Goal: Complete application form: Complete application form

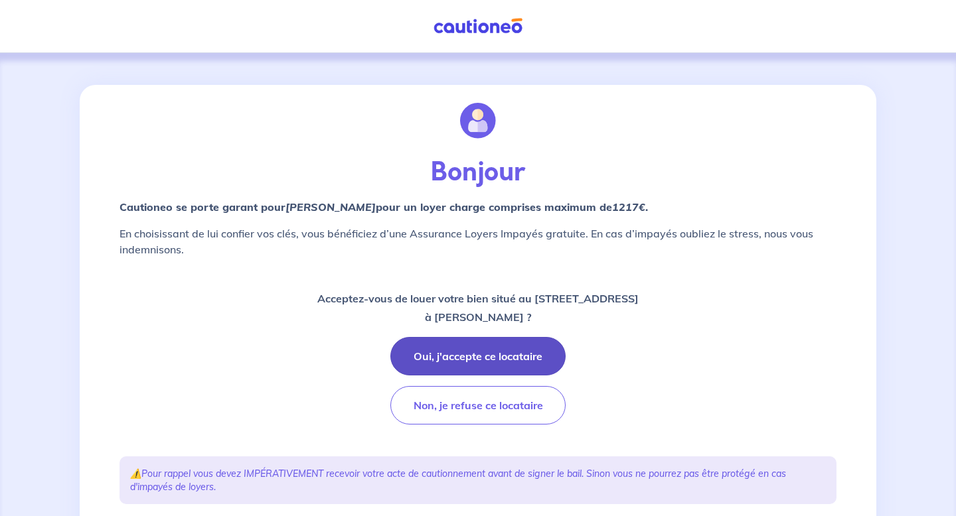
click at [455, 350] on button "Oui, j'accepte ce locataire" at bounding box center [477, 356] width 175 height 38
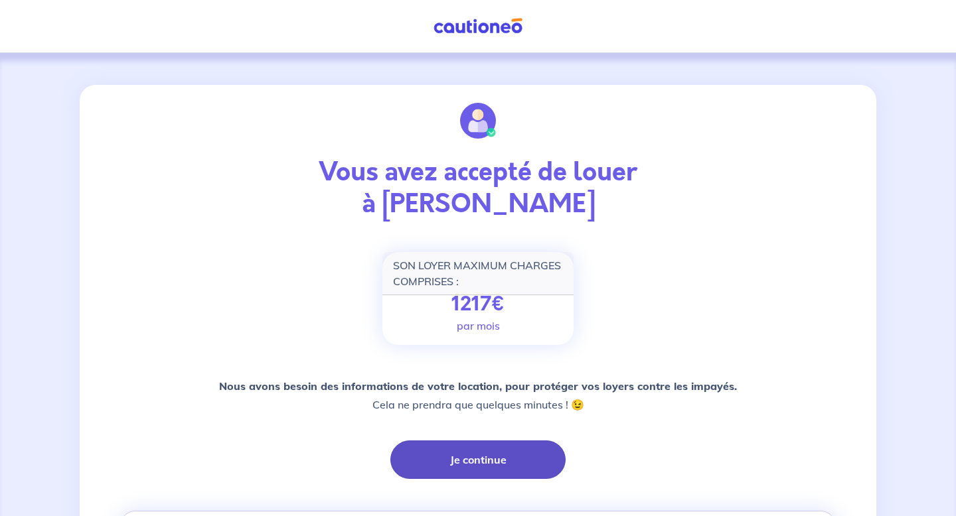
click at [498, 463] on button "Je continue" at bounding box center [477, 460] width 175 height 38
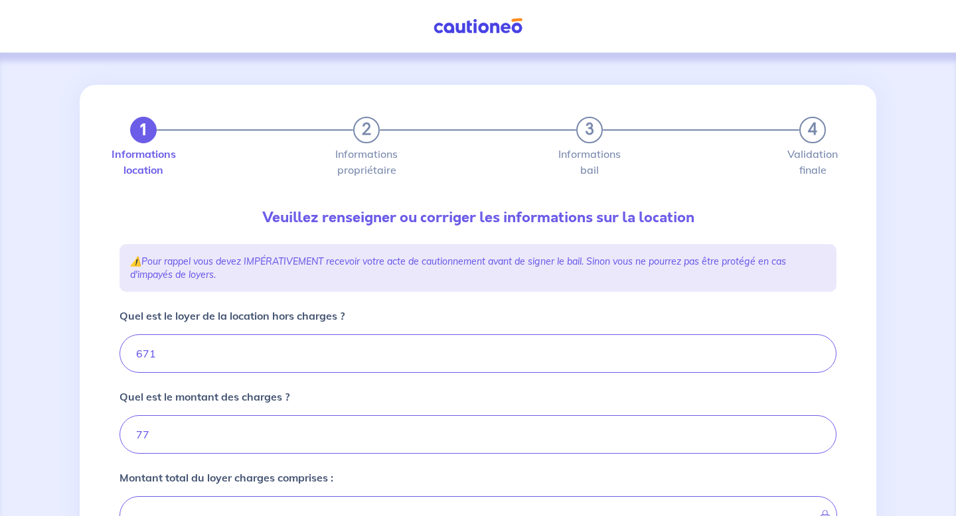
type input "748"
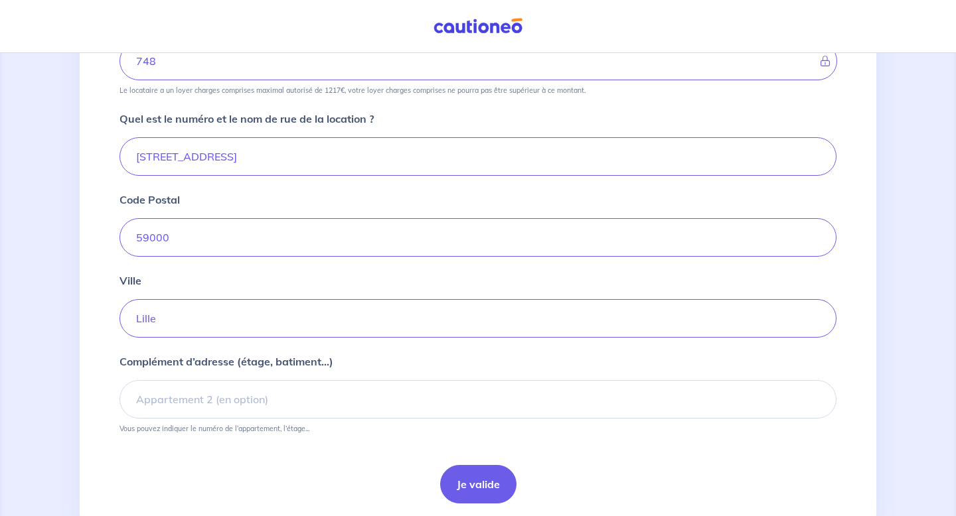
scroll to position [500, 0]
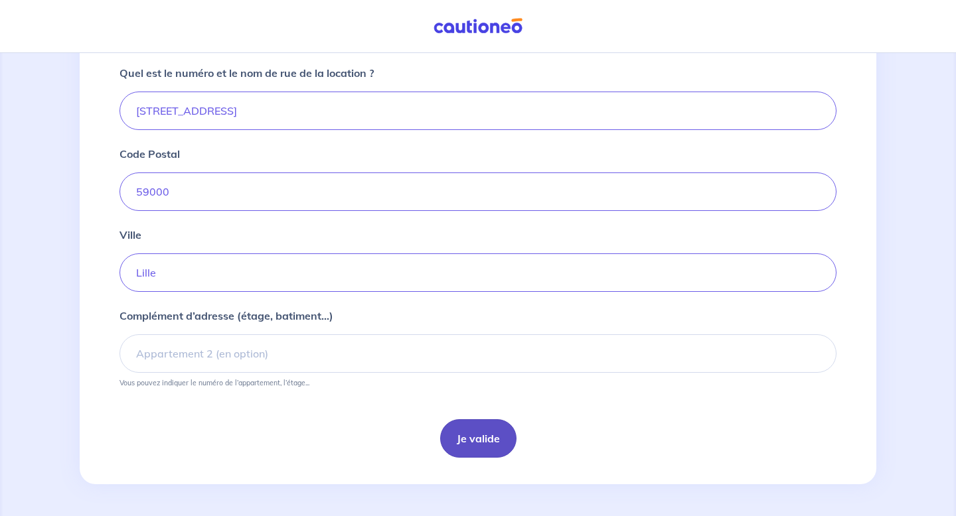
click at [489, 431] on button "Je valide" at bounding box center [478, 438] width 76 height 38
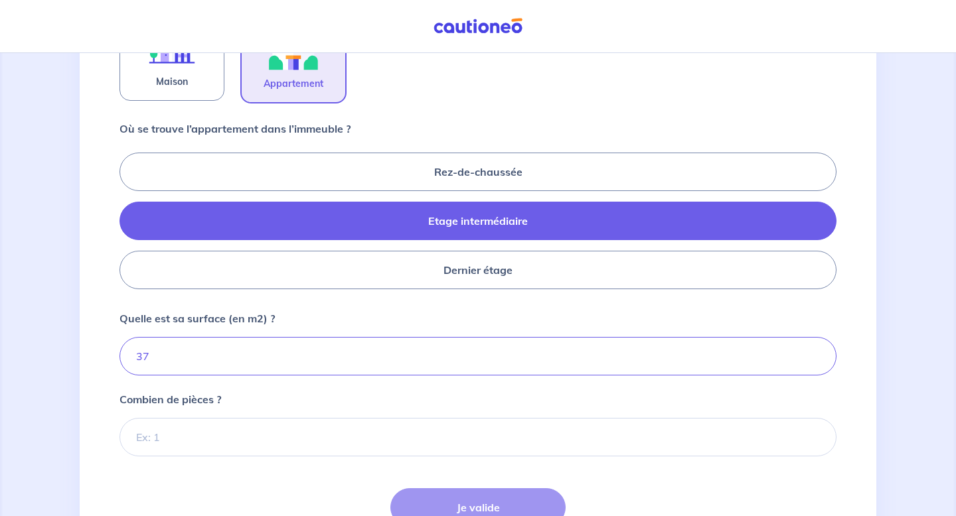
scroll to position [590, 0]
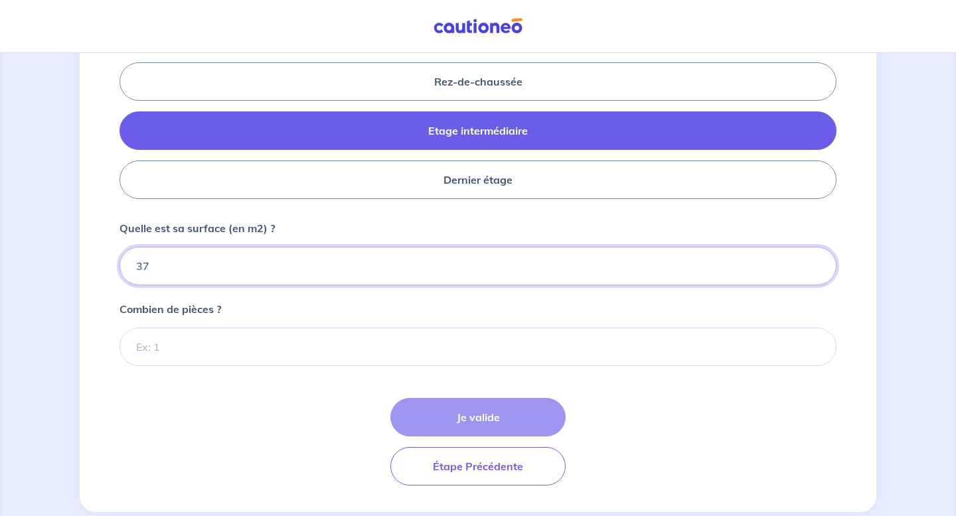
click at [169, 266] on input "37" at bounding box center [477, 266] width 717 height 38
type input "37.49"
click at [154, 346] on input "Combien de pièces ?" at bounding box center [477, 347] width 717 height 38
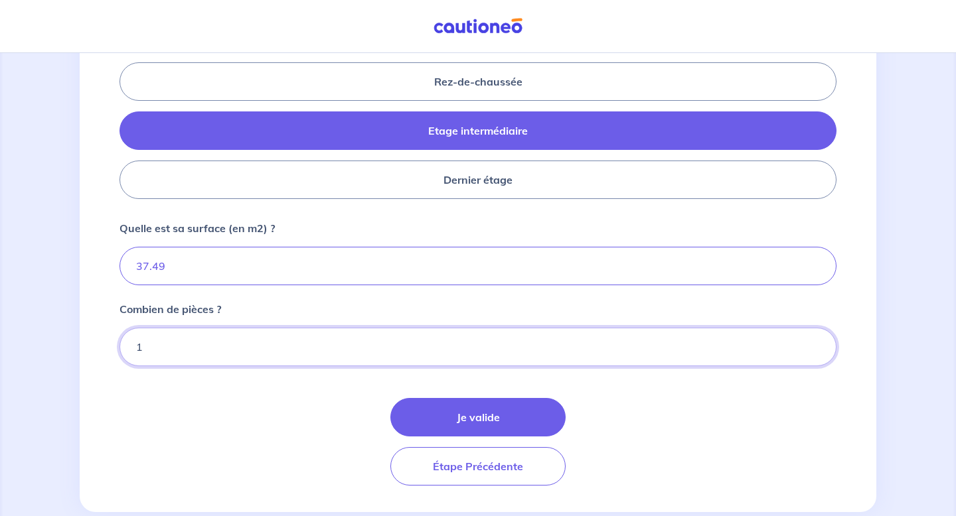
click at [816, 341] on input "1" at bounding box center [477, 347] width 717 height 38
type input "2"
click at [816, 341] on input "2" at bounding box center [477, 347] width 717 height 38
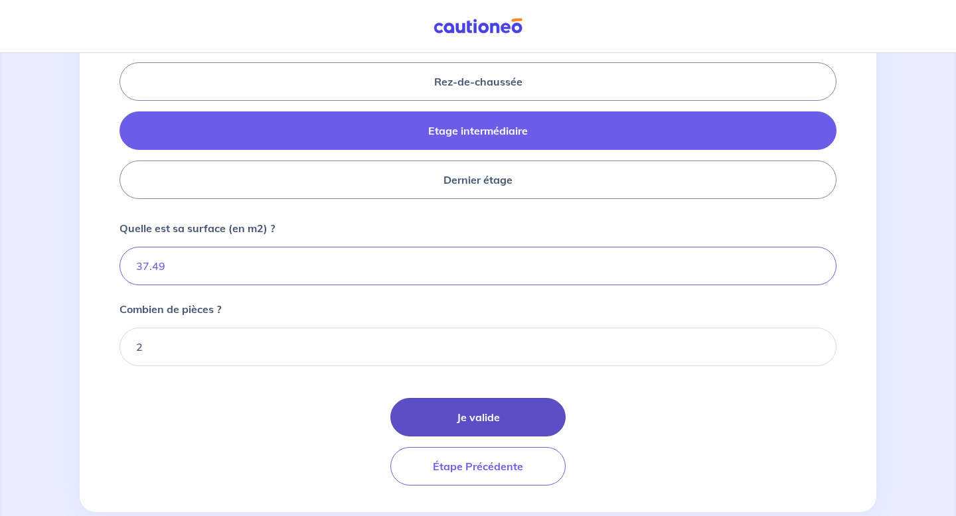
click at [466, 406] on button "Je valide" at bounding box center [477, 417] width 175 height 38
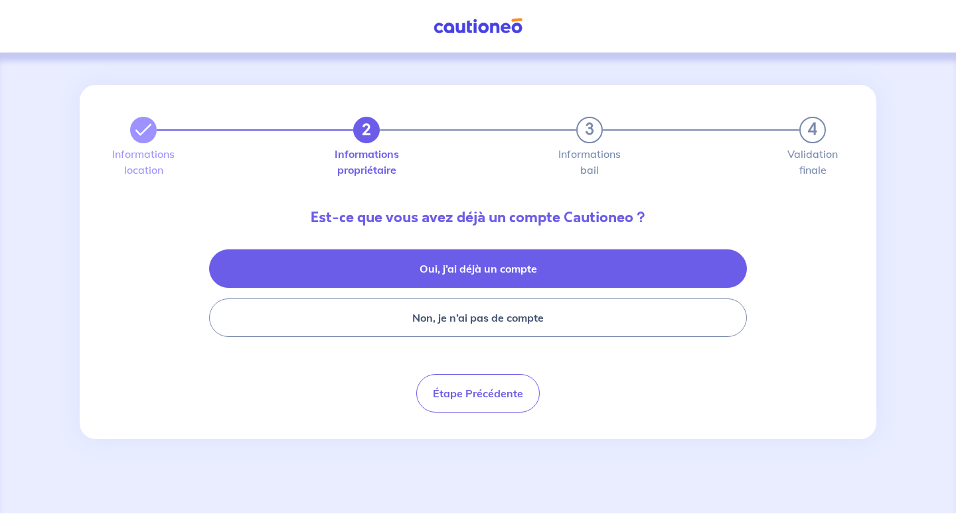
click at [564, 261] on button "Oui, j’ai déjà un compte" at bounding box center [478, 269] width 538 height 38
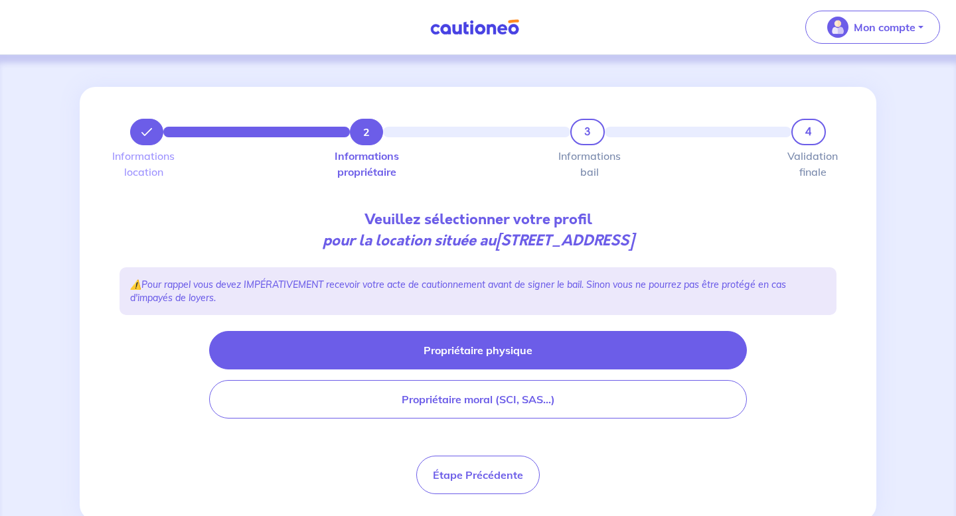
click at [399, 341] on button "Propriétaire physique" at bounding box center [478, 350] width 538 height 38
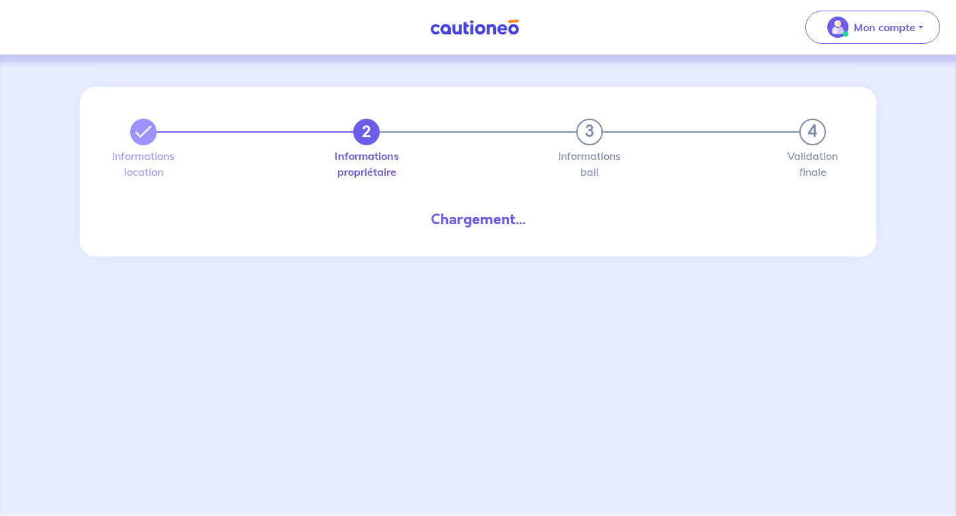
select select "FR"
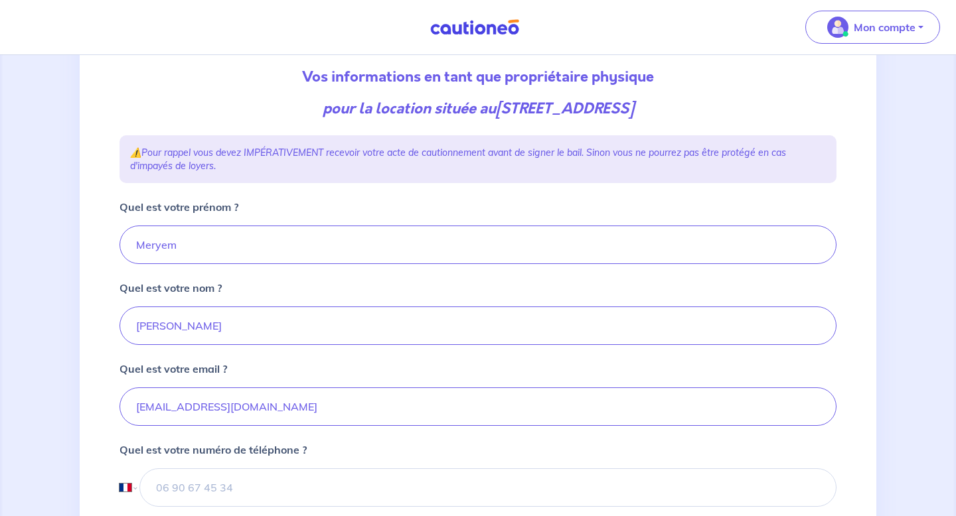
scroll to position [145, 0]
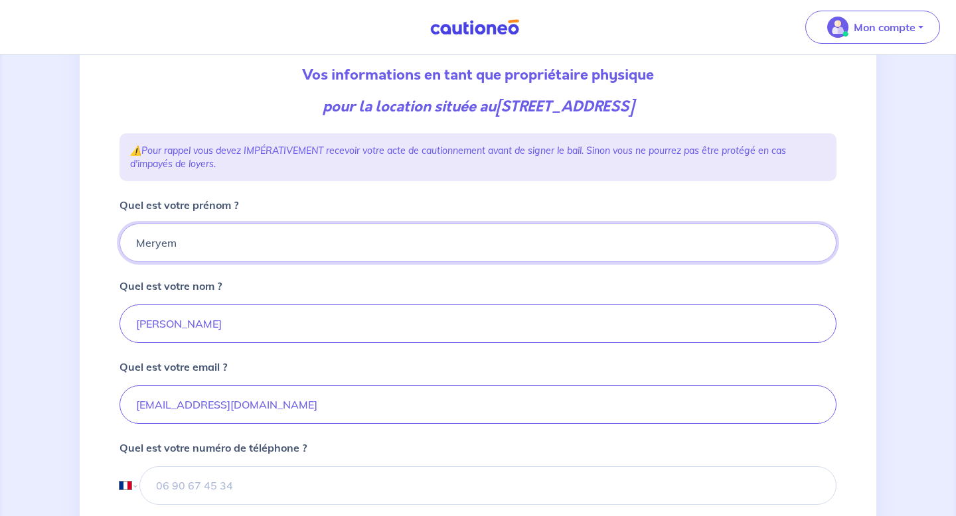
drag, startPoint x: 189, startPoint y: 251, endPoint x: 122, endPoint y: 251, distance: 67.0
click at [122, 251] on input "Meryem" at bounding box center [477, 243] width 717 height 38
type input "M"
paste input "Cyrille"
type input "Cyrille"
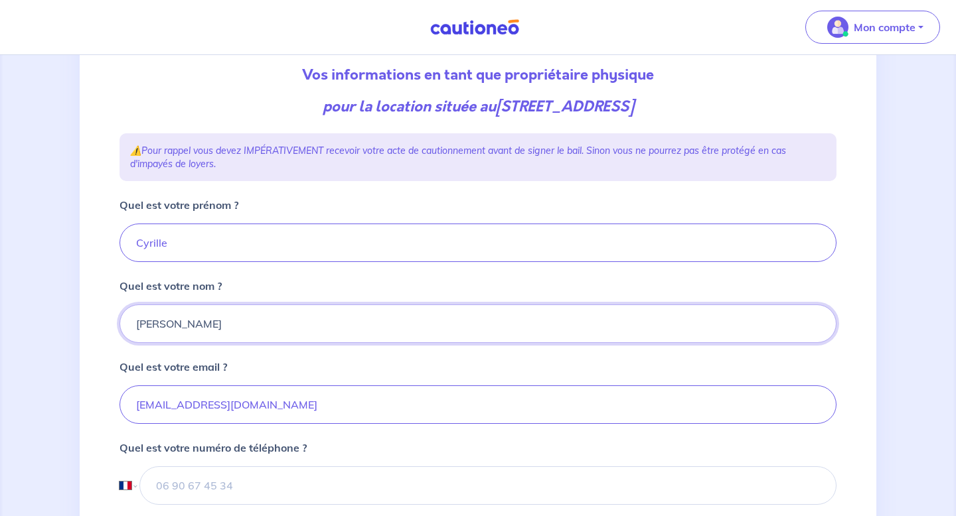
drag, startPoint x: 194, startPoint y: 317, endPoint x: 112, endPoint y: 321, distance: 81.7
click at [112, 321] on div "2 3 4 Informations location Informations propriétaire Informations bail Validat…" at bounding box center [478, 436] width 733 height 989
paste input "Berdeaux"
type input "Berdeaux"
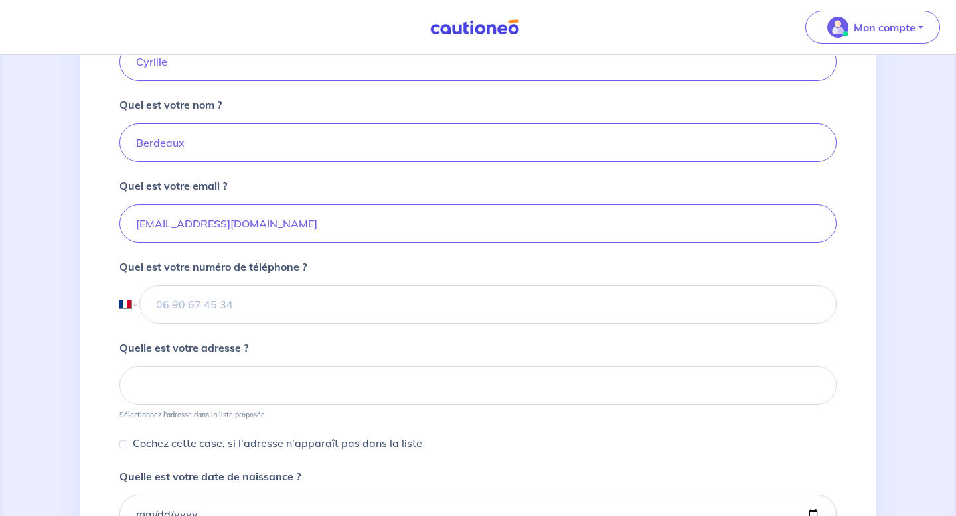
scroll to position [330, 0]
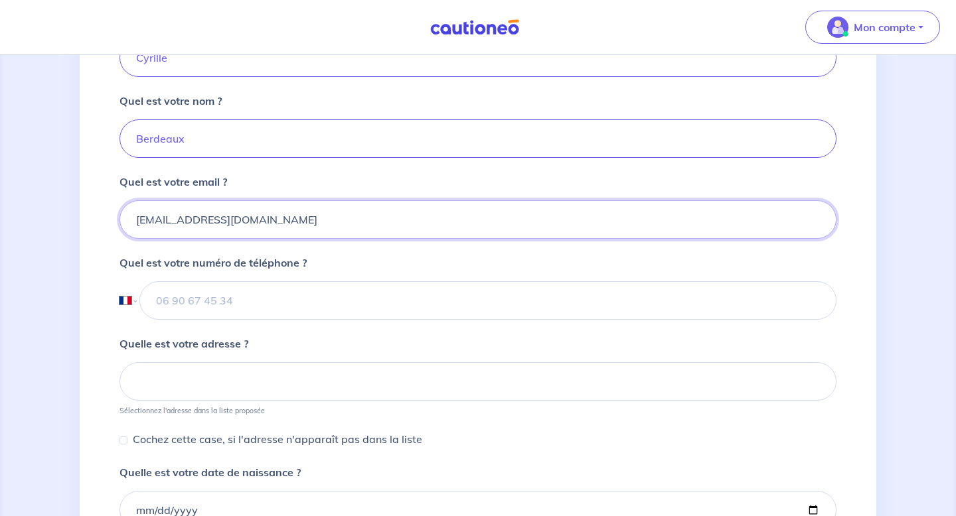
drag, startPoint x: 295, startPoint y: 215, endPoint x: 110, endPoint y: 214, distance: 185.9
click at [110, 214] on div "2 3 4 Informations location Informations propriétaire Informations bail Validat…" at bounding box center [478, 257] width 797 height 1000
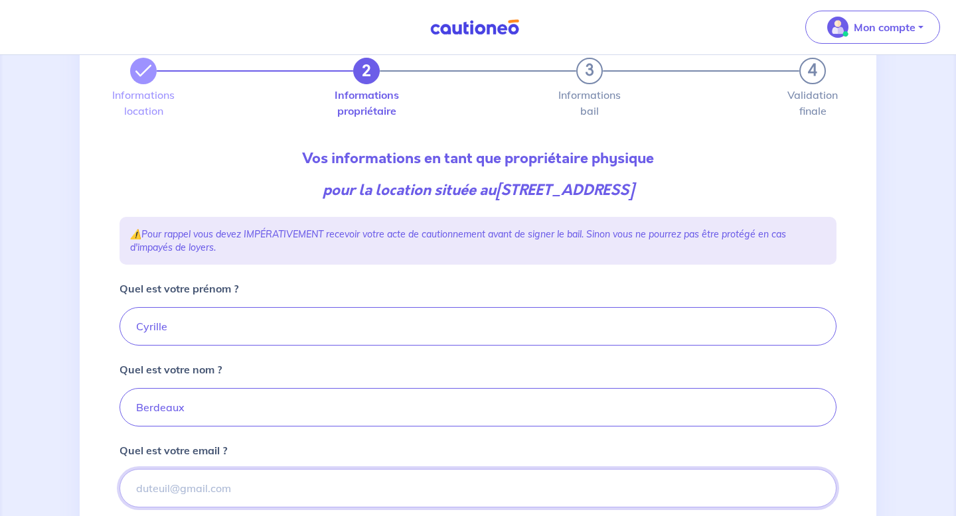
scroll to position [60, 0]
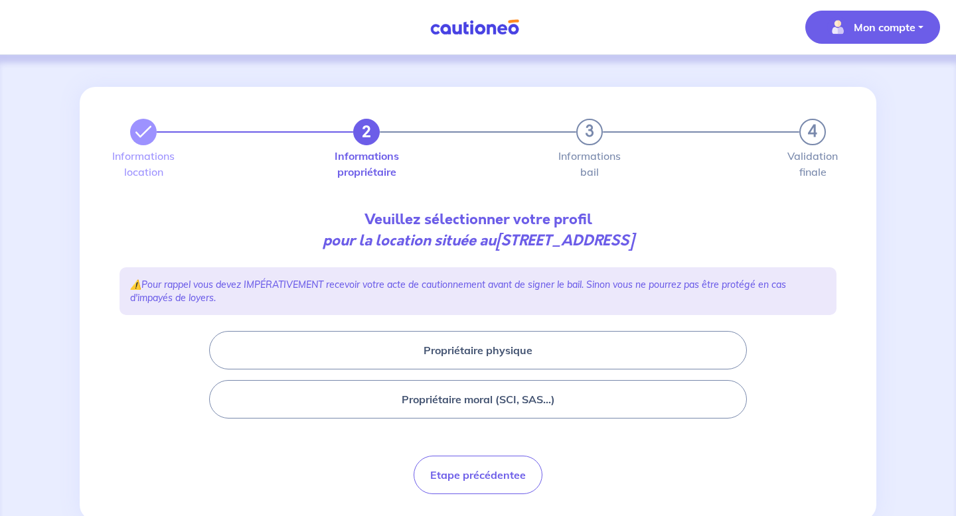
click at [869, 31] on p "Mon compte" at bounding box center [885, 27] width 62 height 16
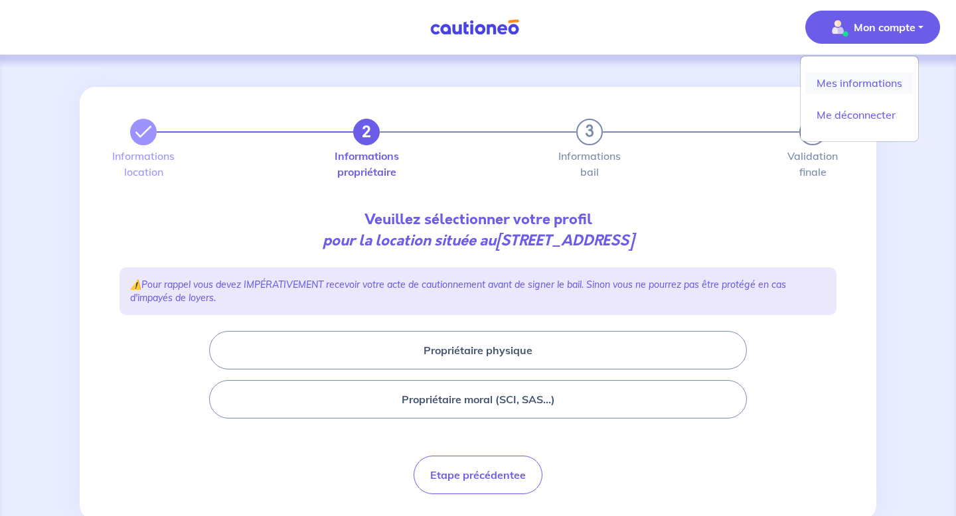
click at [824, 91] on link "Mes informations" at bounding box center [859, 82] width 107 height 21
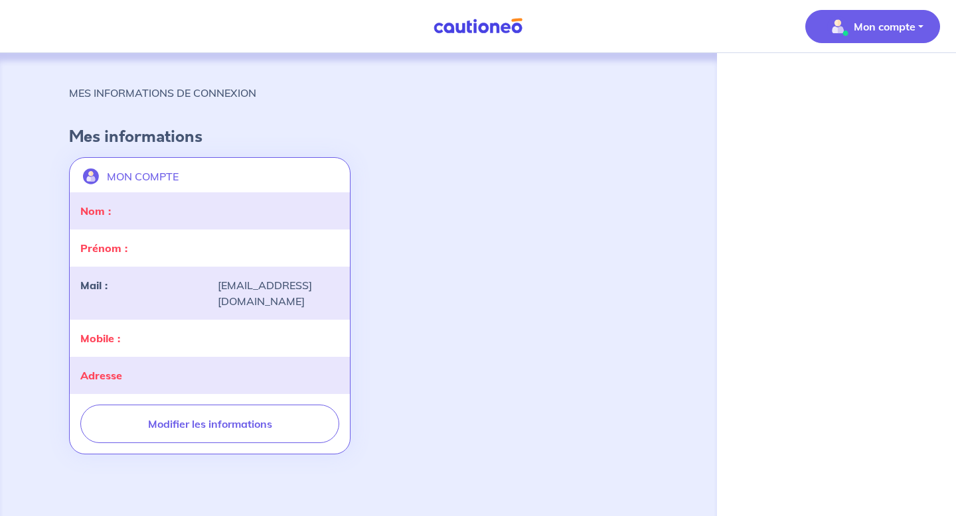
select select "FR"
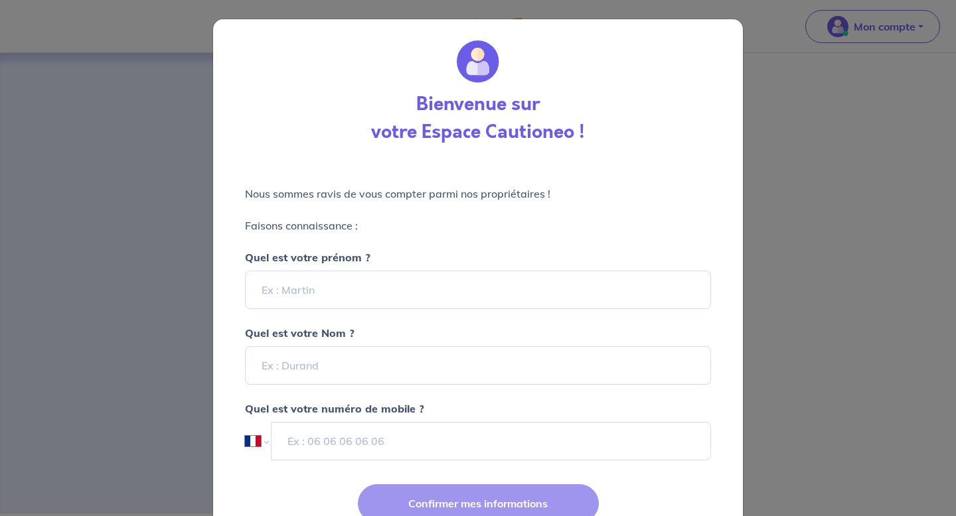
click at [72, 159] on div "Bienvenue sur votre Espace Cautioneo ! Nous sommes [PERSON_NAME] de vous compte…" at bounding box center [478, 258] width 956 height 516
click at [747, 131] on div "Bienvenue sur votre Espace Cautioneo ! Nous sommes [PERSON_NAME] de vous compte…" at bounding box center [478, 258] width 956 height 516
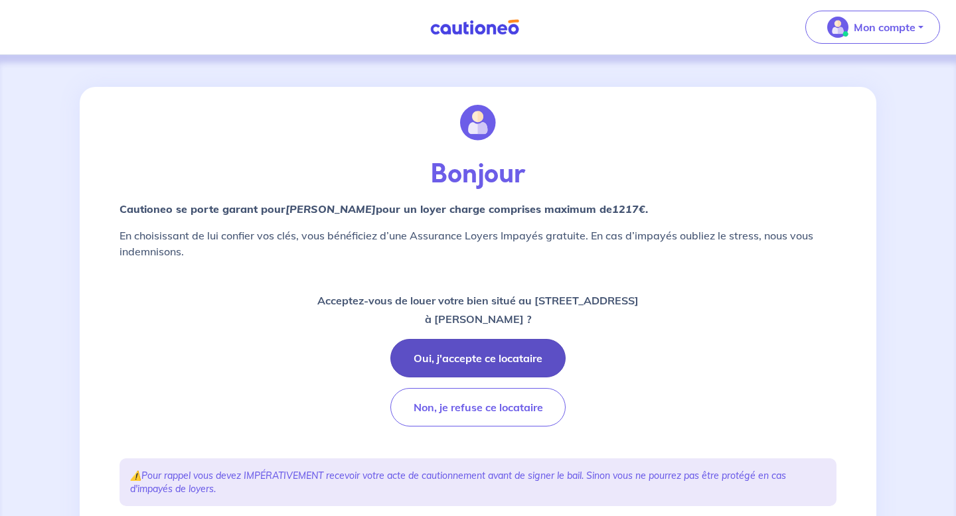
click at [453, 359] on button "Oui, j'accepte ce locataire" at bounding box center [477, 358] width 175 height 38
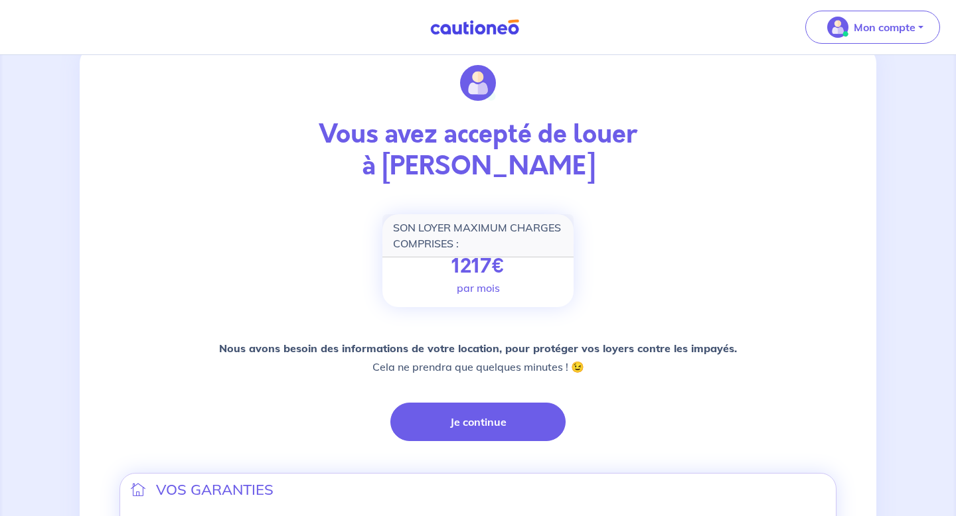
scroll to position [40, 0]
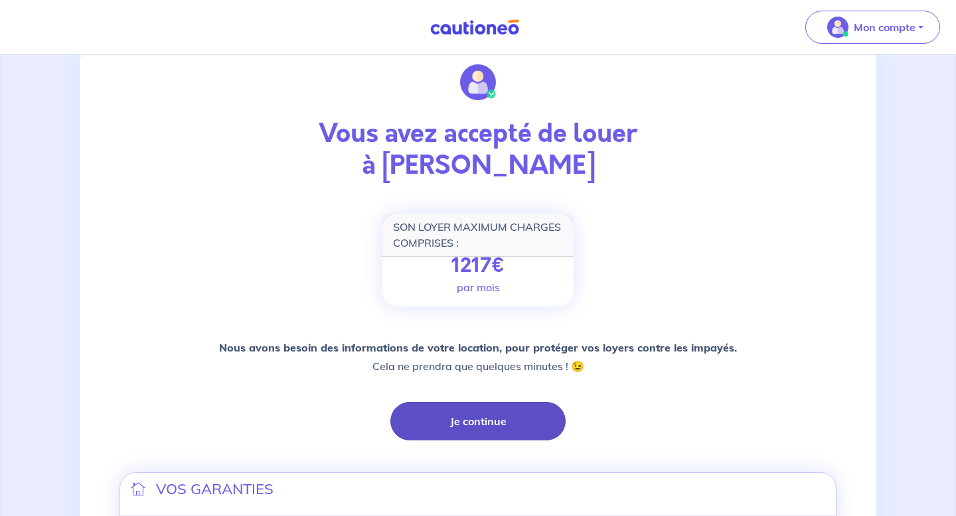
click at [486, 416] on button "Je continue" at bounding box center [477, 421] width 175 height 38
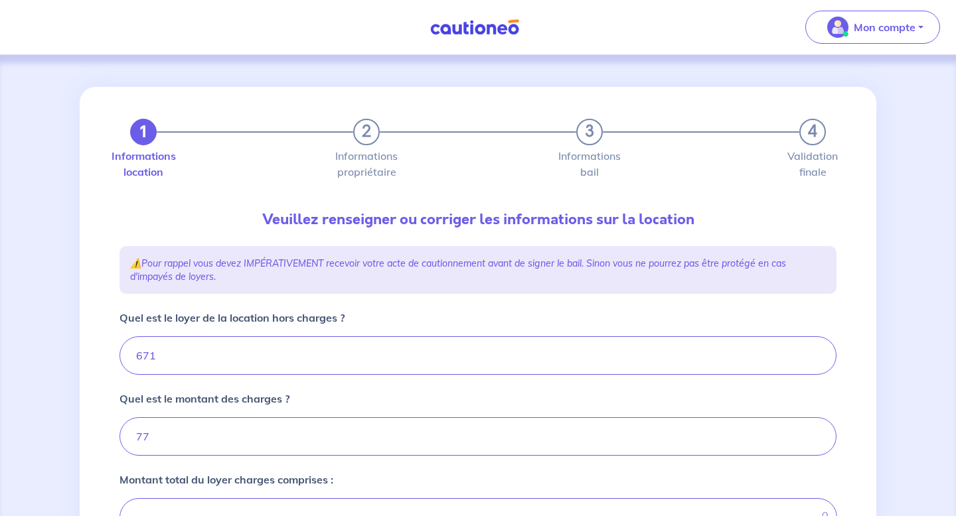
type input "748"
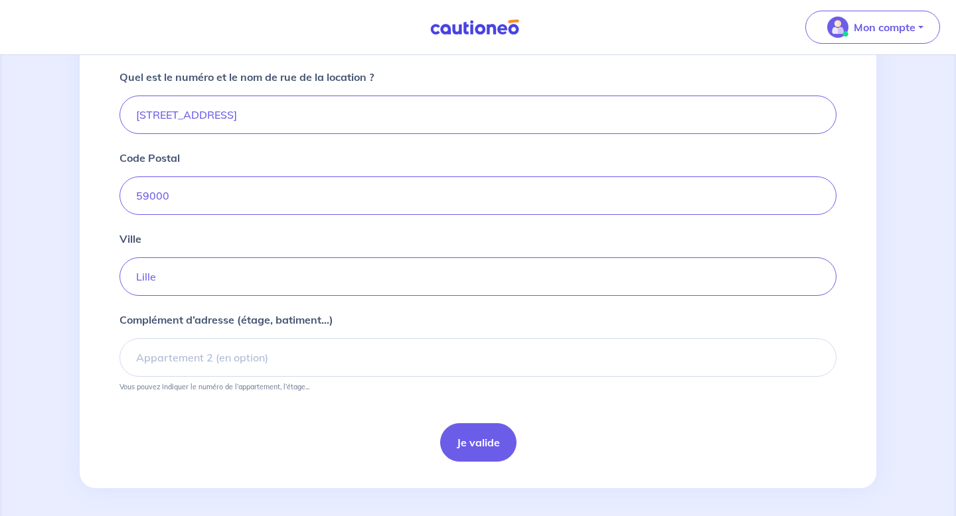
scroll to position [502, 0]
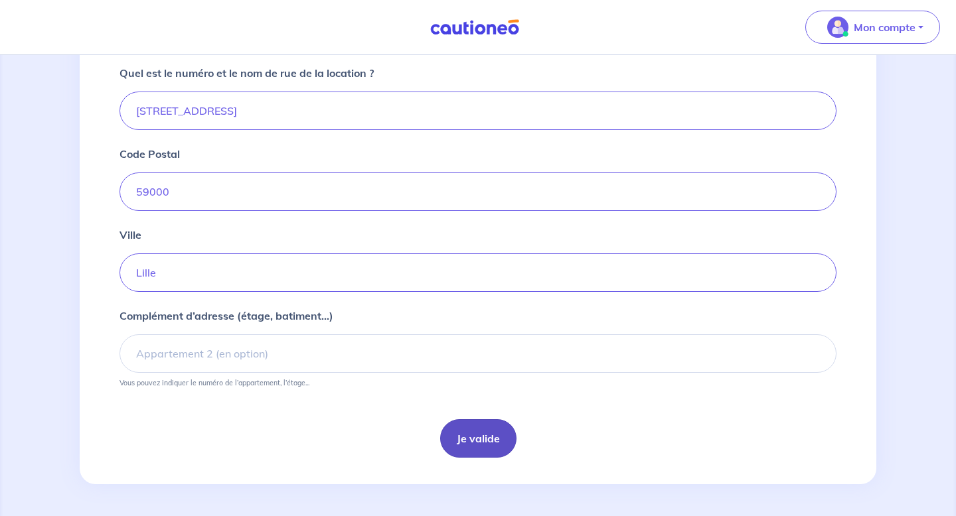
click at [476, 438] on button "Je valide" at bounding box center [478, 438] width 76 height 38
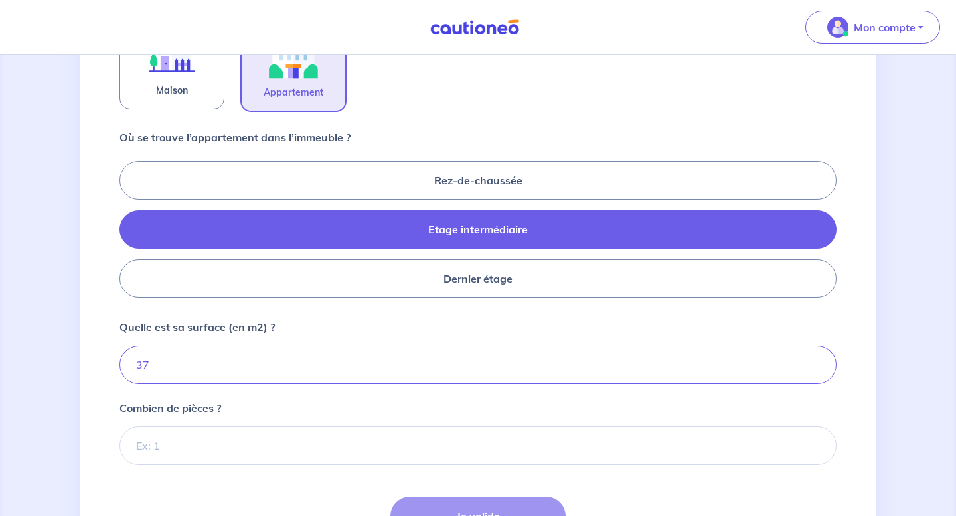
scroll to position [536, 0]
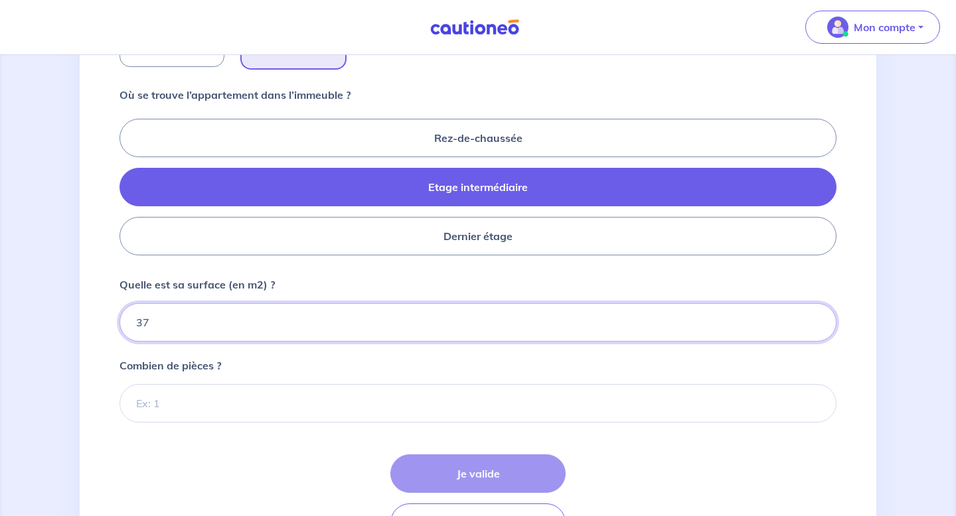
click at [231, 328] on input "37" at bounding box center [477, 322] width 717 height 38
type input "37.49"
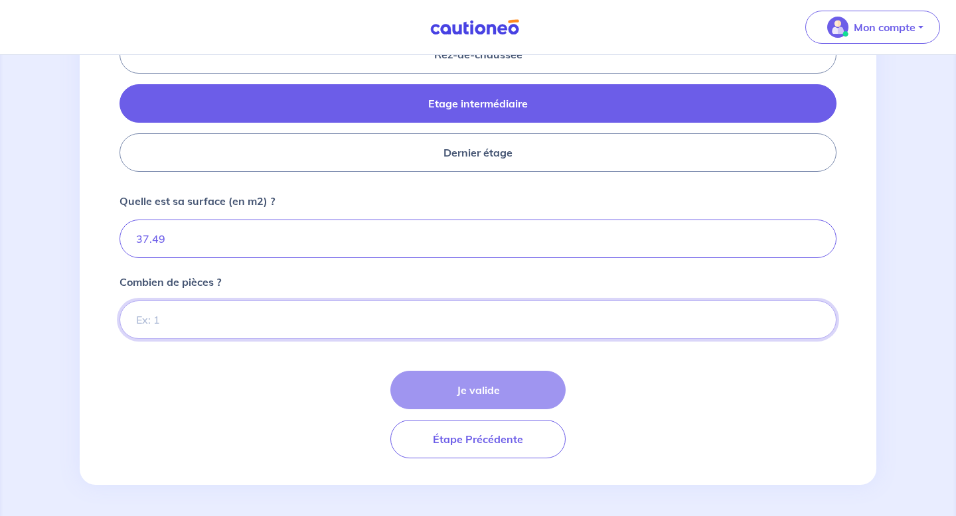
click at [253, 301] on input "Combien de pièces ?" at bounding box center [477, 320] width 717 height 38
click at [808, 313] on input "Combien de pièces ?" at bounding box center [477, 320] width 717 height 38
click at [814, 315] on input "1" at bounding box center [477, 320] width 717 height 38
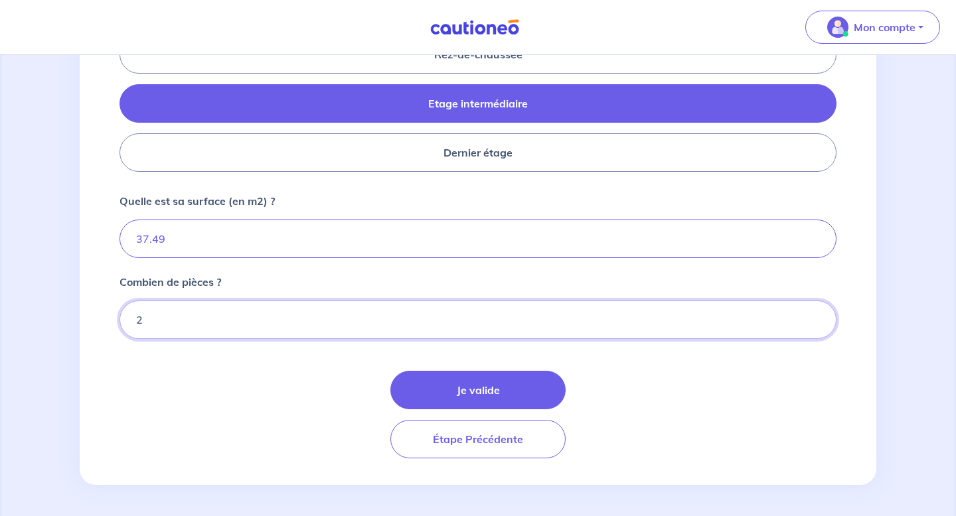
type input "2"
click at [814, 315] on input "2" at bounding box center [477, 320] width 717 height 38
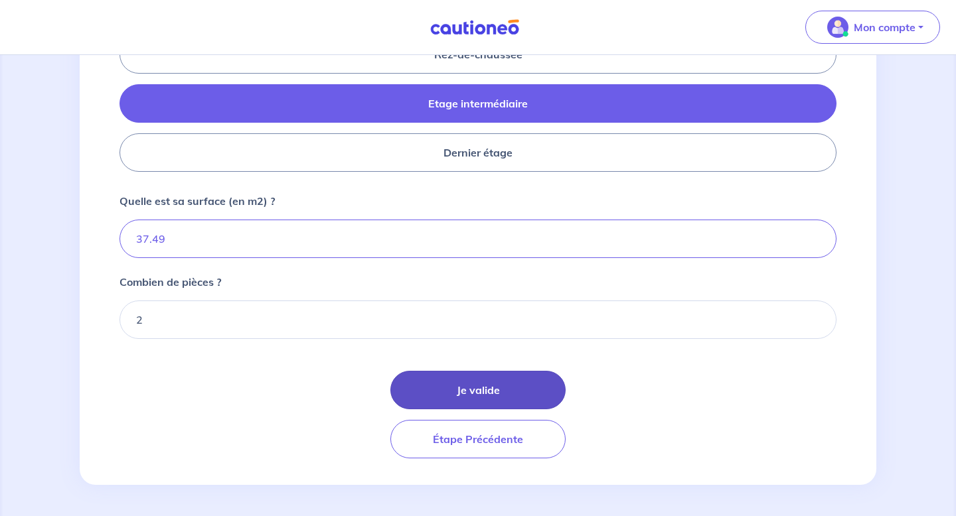
click at [457, 388] on button "Je valide" at bounding box center [477, 390] width 175 height 38
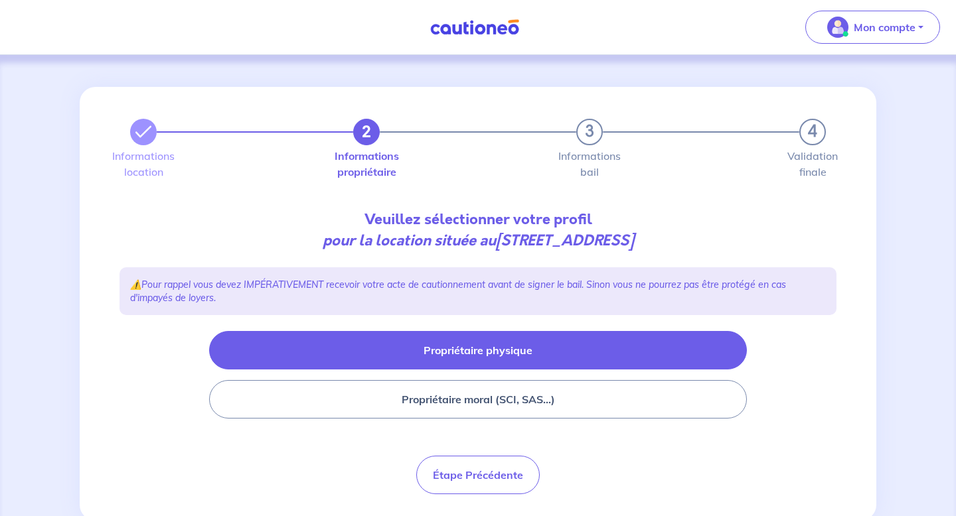
click at [349, 359] on button "Propriétaire physique" at bounding box center [478, 350] width 538 height 38
select select "FR"
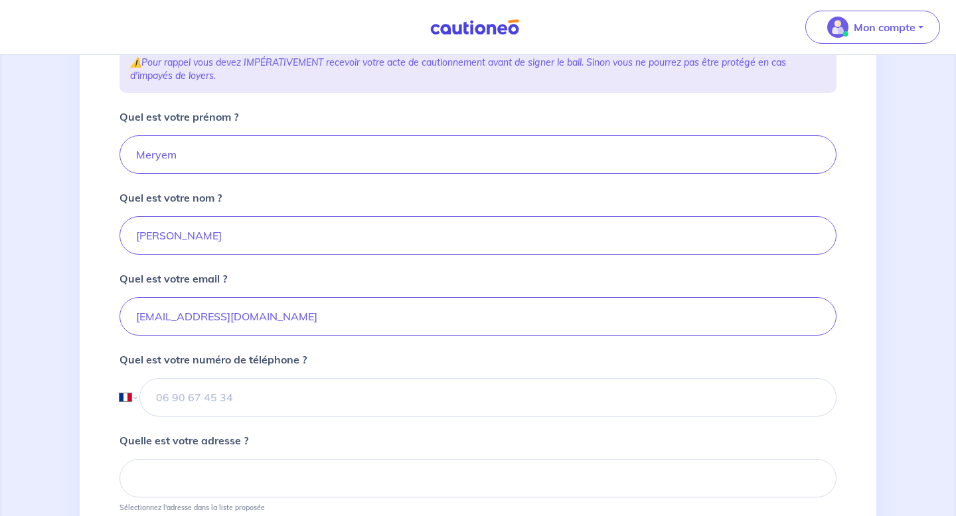
scroll to position [236, 0]
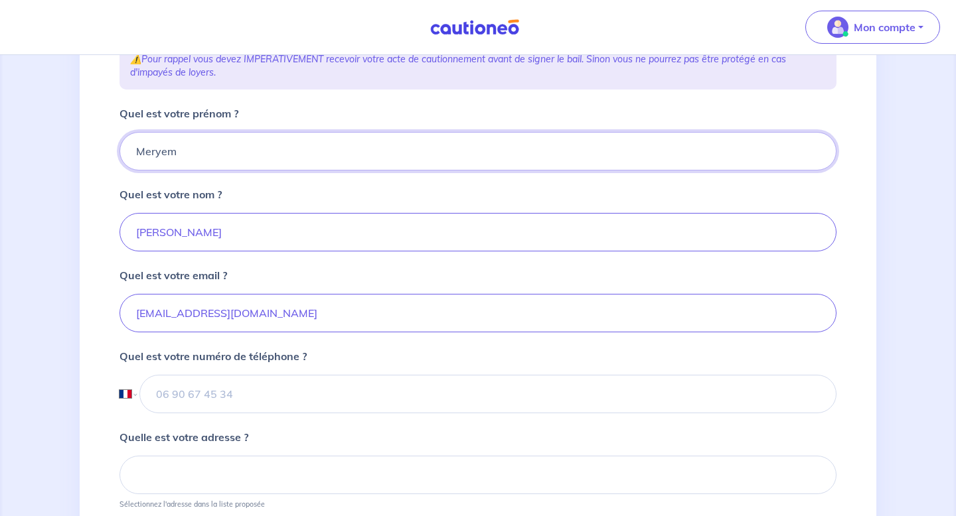
drag, startPoint x: 200, startPoint y: 141, endPoint x: 235, endPoint y: 156, distance: 38.1
click at [235, 156] on input "Meryem" at bounding box center [477, 151] width 717 height 38
paste input "Cyrille"
type input "Cyrille"
click at [179, 243] on input "Khelladi" at bounding box center [477, 232] width 717 height 38
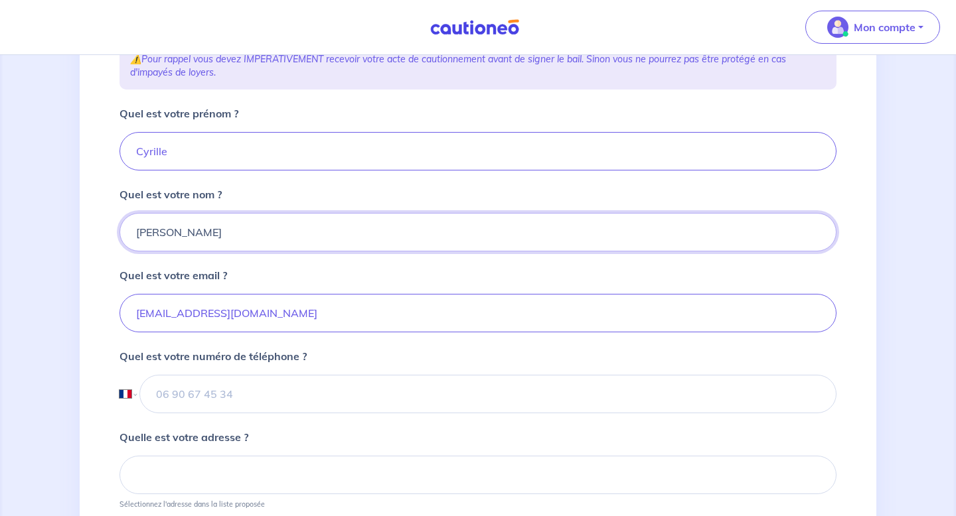
click at [179, 243] on input "Khelladi" at bounding box center [477, 232] width 717 height 38
paste input "Berdeaux"
type input "Berdeaux"
click at [306, 317] on input "meryem_khelladi@manda.fr" at bounding box center [477, 313] width 717 height 38
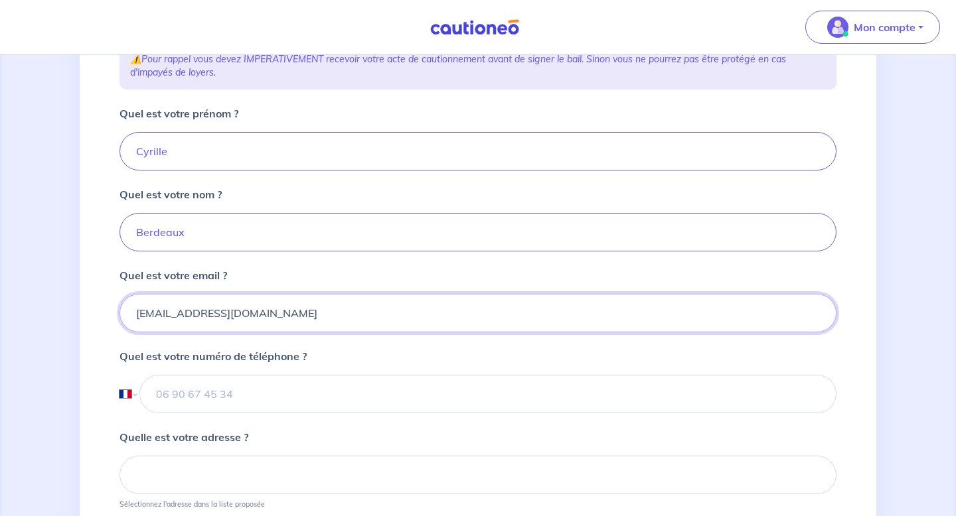
drag, startPoint x: 306, startPoint y: 317, endPoint x: 127, endPoint y: 300, distance: 180.0
click at [127, 300] on input "meryem_khelladi@manda.fr" at bounding box center [477, 313] width 717 height 38
type input "meryem_khelladi@manda.fr"
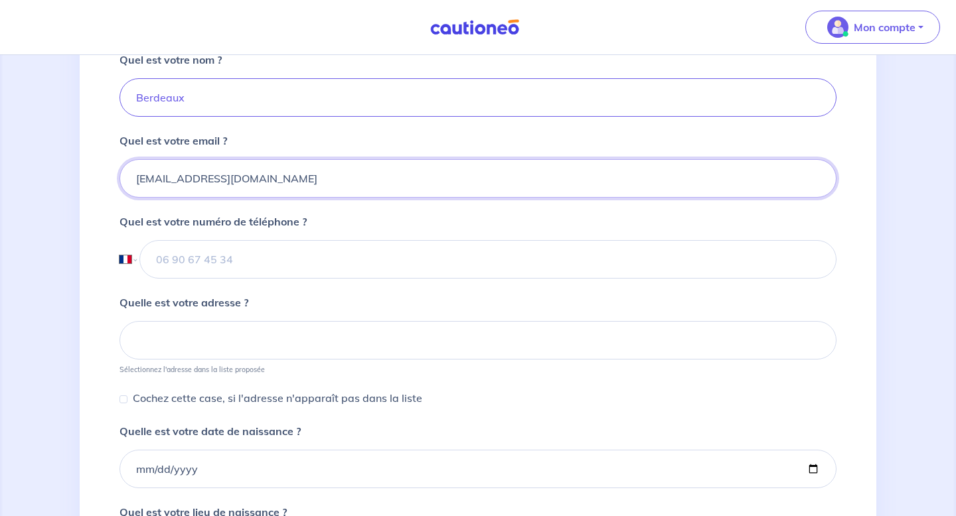
scroll to position [373, 0]
click at [215, 254] on input "tel" at bounding box center [487, 257] width 697 height 38
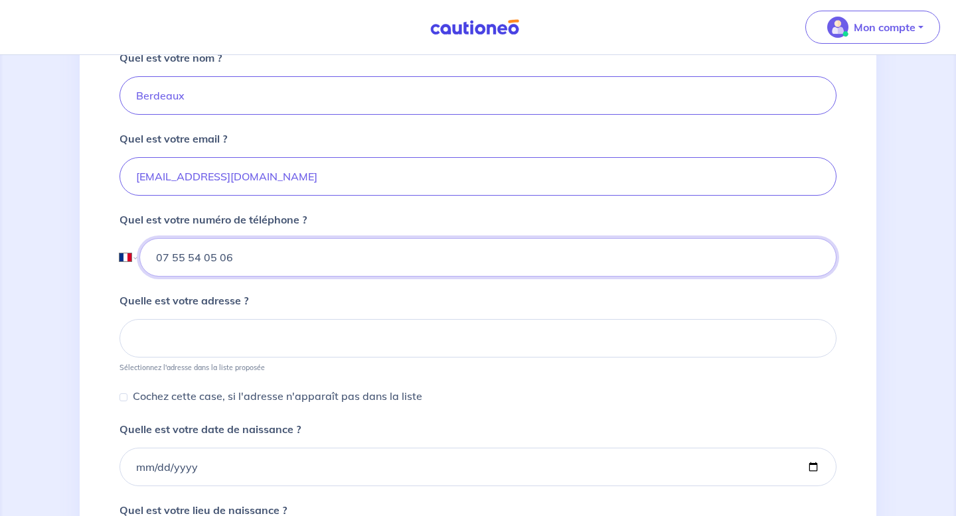
click at [213, 261] on input "07 55 54 05 06" at bounding box center [487, 257] width 697 height 38
type input "07 55 54 04 06"
click at [333, 364] on small "Sélectionnez l'adresse dans la liste proposée" at bounding box center [477, 365] width 717 height 15
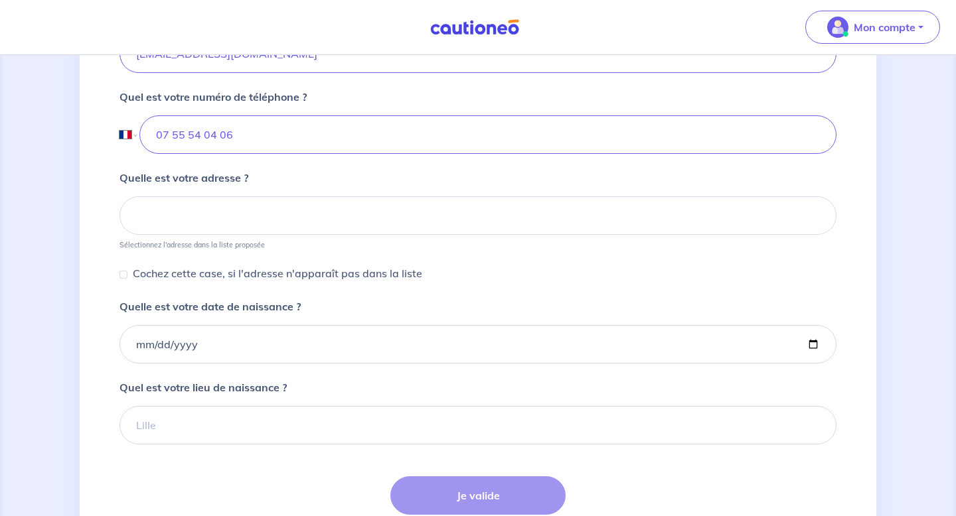
scroll to position [497, 0]
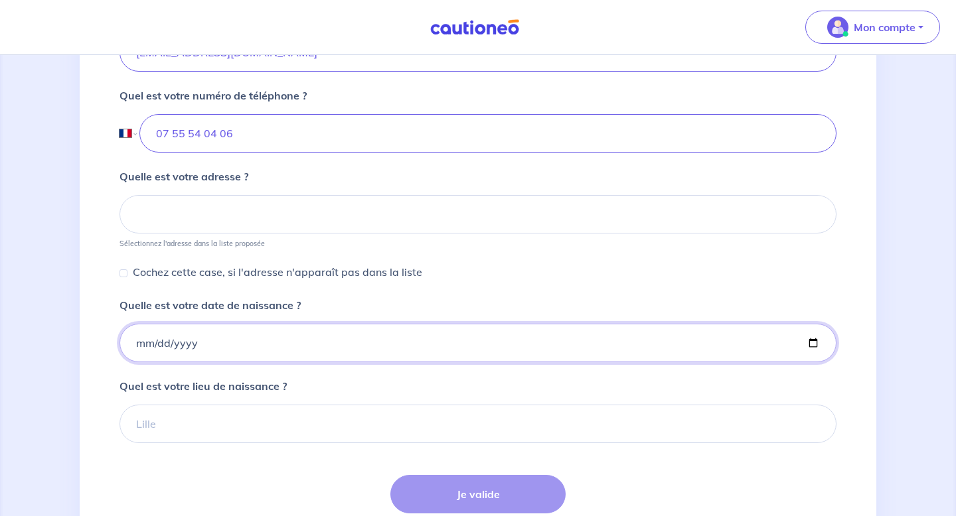
click at [135, 339] on input "Quelle est votre date de naissance ?" at bounding box center [477, 343] width 717 height 38
type input "1991-07-07"
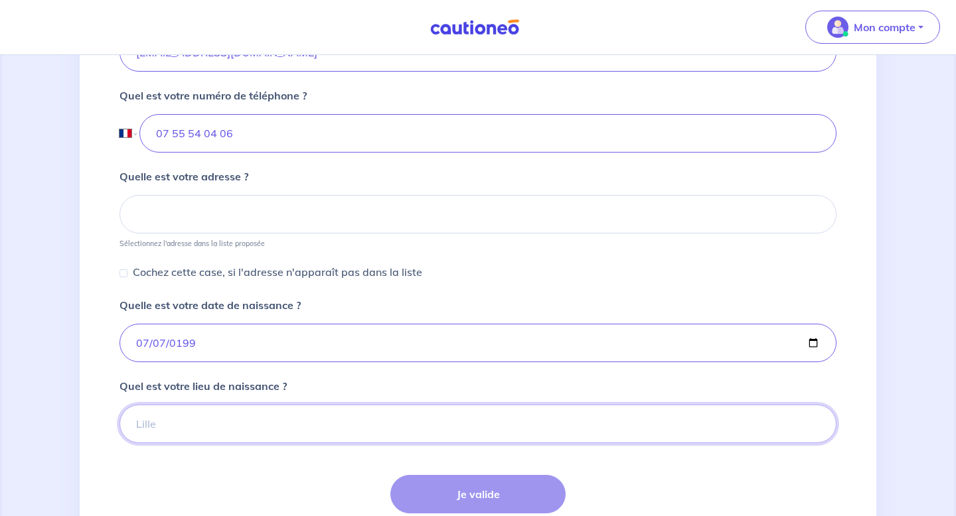
click at [177, 424] on input "Quel est votre lieu de naissance ?" at bounding box center [477, 424] width 717 height 38
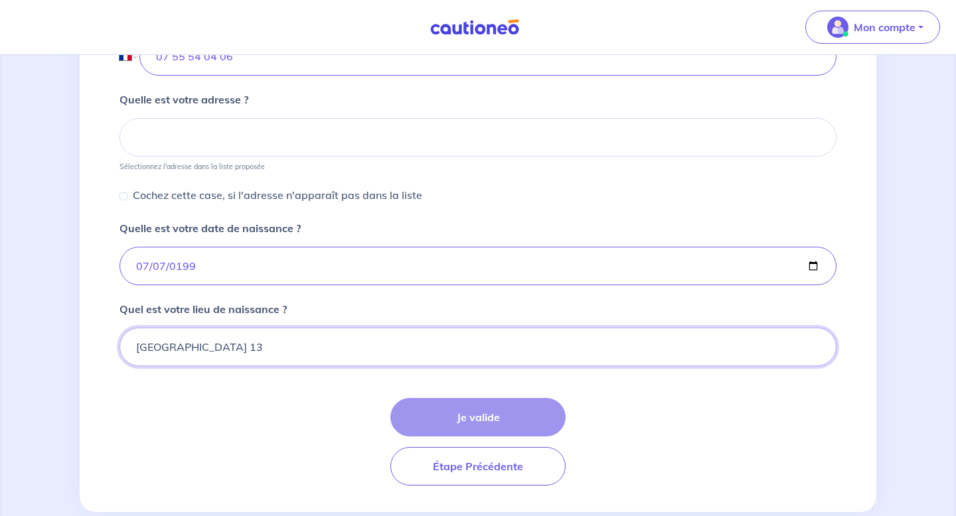
scroll to position [602, 0]
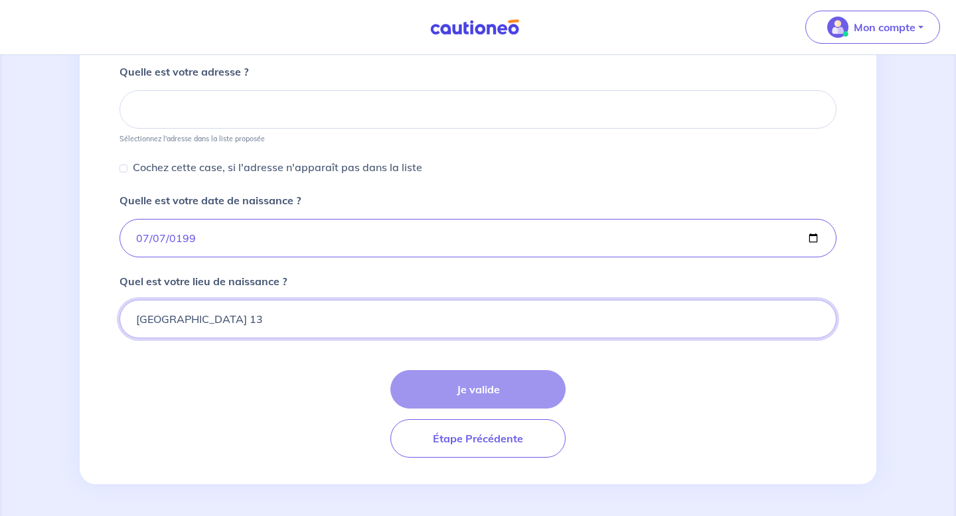
type input "Paris 13"
click at [470, 398] on div "Je valide Étape Précédente" at bounding box center [477, 414] width 717 height 88
click at [463, 383] on div "Je valide Étape Précédente" at bounding box center [477, 414] width 717 height 88
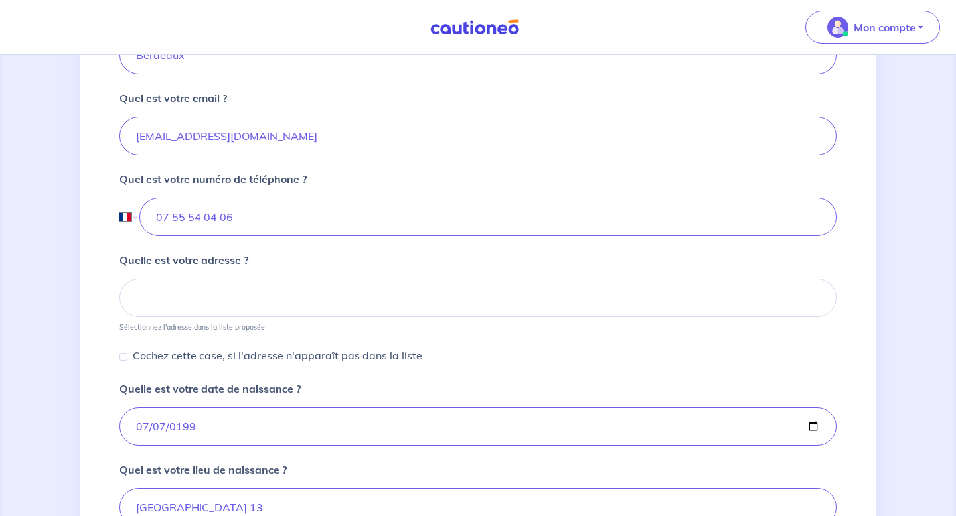
scroll to position [461, 0]
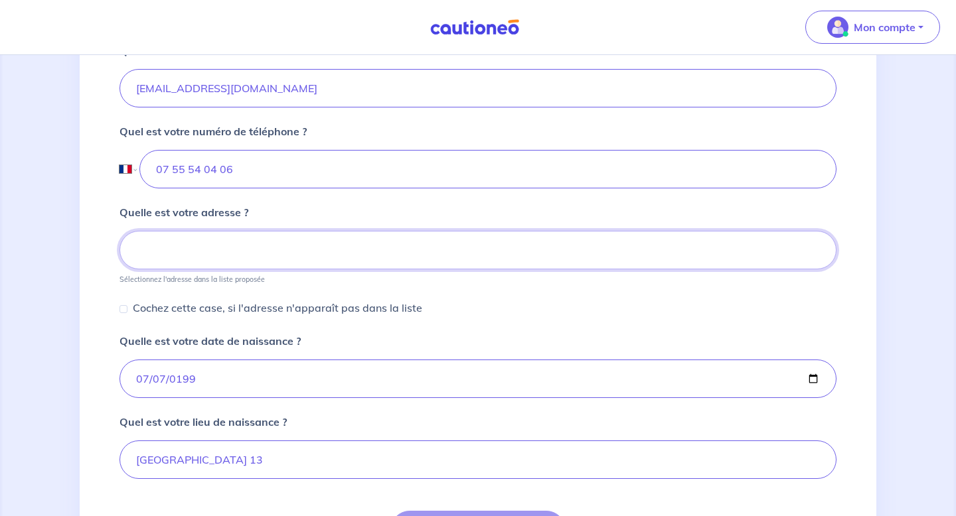
click at [176, 244] on input at bounding box center [477, 250] width 717 height 38
paste input "6 Chemin du Bois de Beauvais, 14113, Villerville"
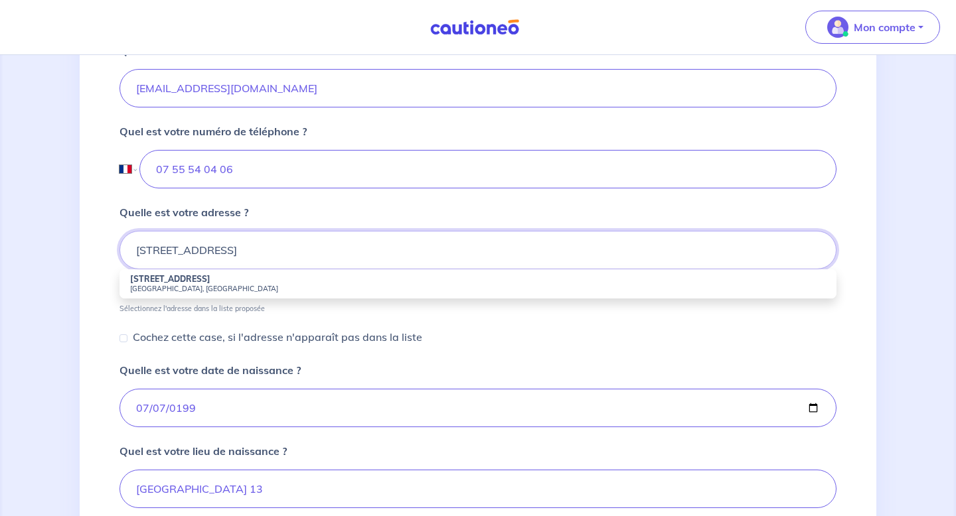
type input "6 Chemin du Bois de Beauvais, 14113, Villerville"
click at [527, 226] on div "Quelle est votre adresse ? 6 Chemin du Bois de Beauvais, 14113, Villerville 6 C…" at bounding box center [477, 258] width 717 height 109
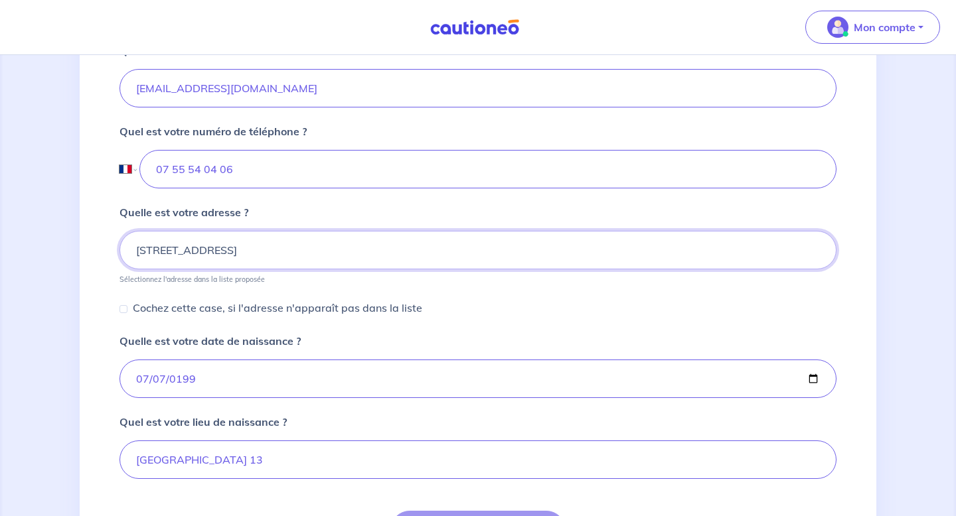
click at [396, 254] on input "6 Chemin du Bois de Beauvais, 14113, Villerville" at bounding box center [477, 250] width 717 height 38
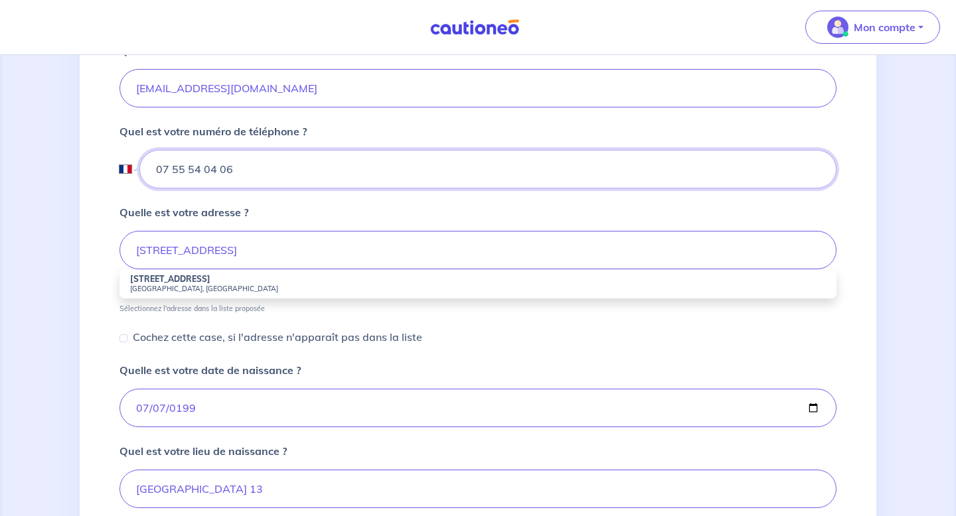
click at [537, 157] on input "07 55 54 04 06" at bounding box center [487, 169] width 697 height 38
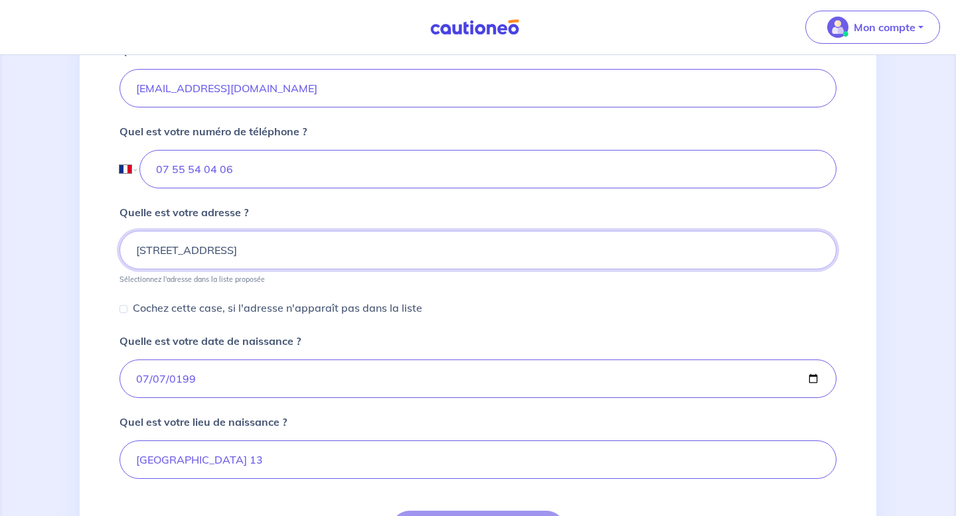
click at [386, 258] on input "6 Chemin du Bois de Beauvais, 14113, Villerville" at bounding box center [477, 250] width 717 height 38
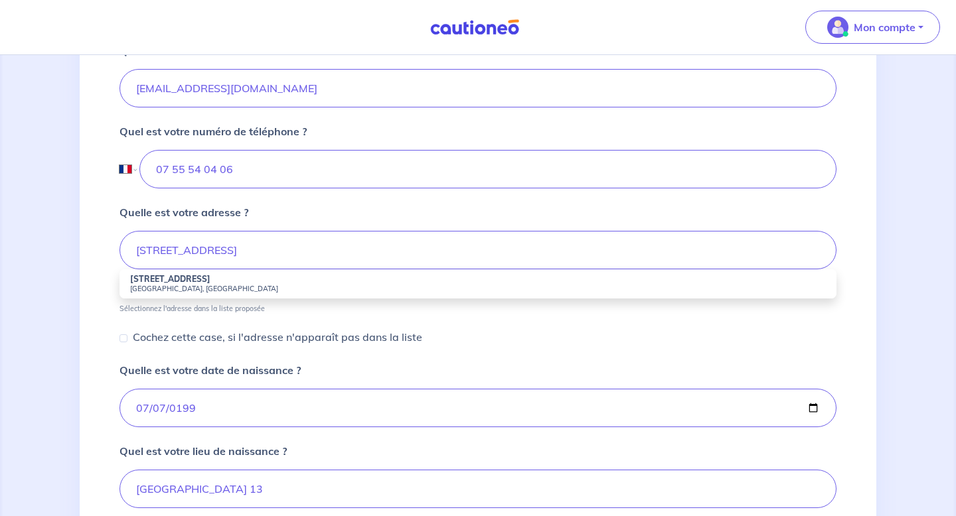
click at [584, 363] on div "Quelle est votre date de naissance ? 1991-07-07" at bounding box center [477, 394] width 717 height 65
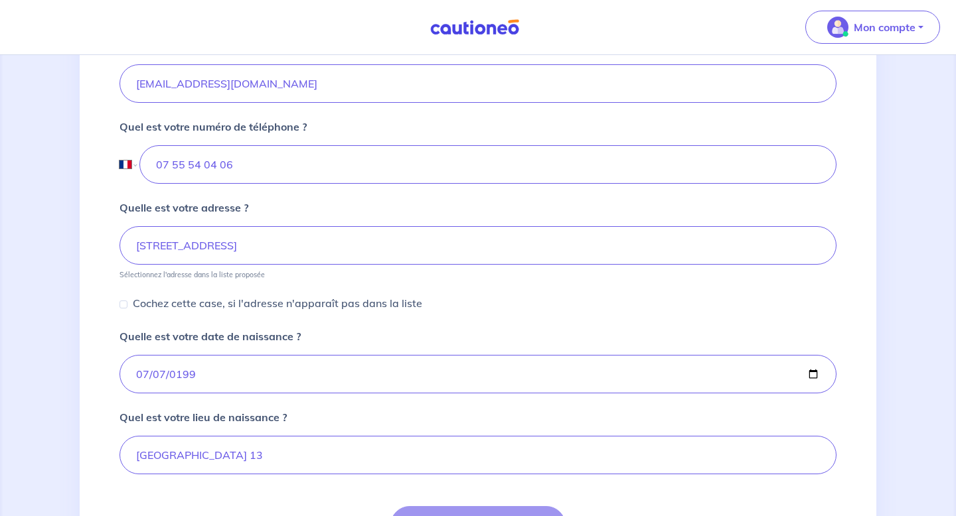
scroll to position [602, 0]
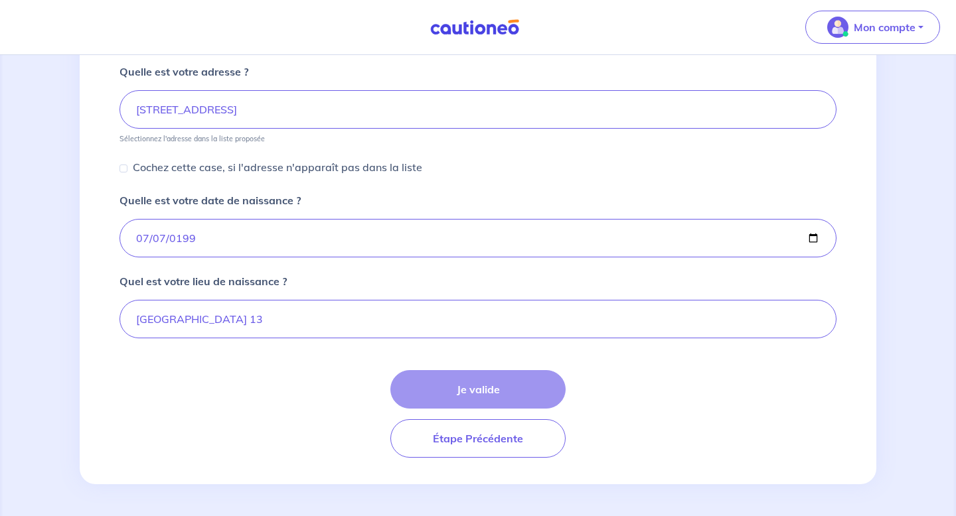
click at [485, 395] on div "Je valide Étape Précédente" at bounding box center [477, 414] width 717 height 88
click at [458, 400] on div "Je valide Étape Précédente" at bounding box center [477, 414] width 717 height 88
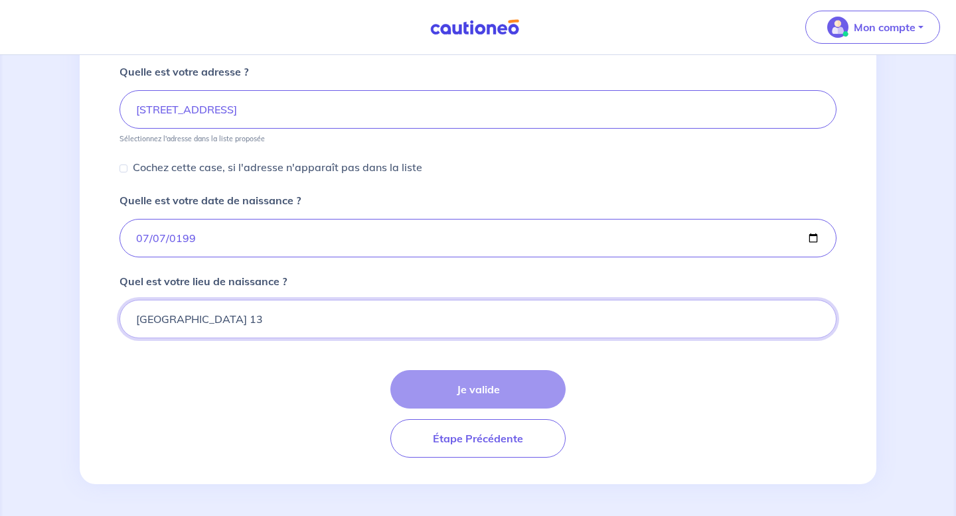
click at [210, 325] on input "Paris 13" at bounding box center [477, 319] width 717 height 38
type input "Paris"
click at [447, 388] on div "Je valide Étape Précédente" at bounding box center [477, 414] width 717 height 88
click at [273, 339] on form "Quel est votre prénom ? Cyrille Quel est votre nom ? Berdeaux Quel est votre em…" at bounding box center [477, 99] width 717 height 718
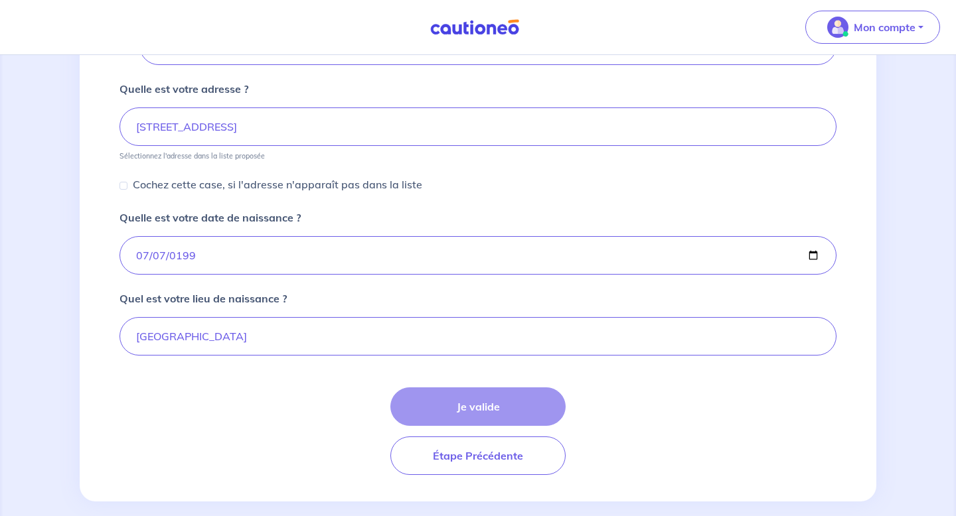
scroll to position [601, 0]
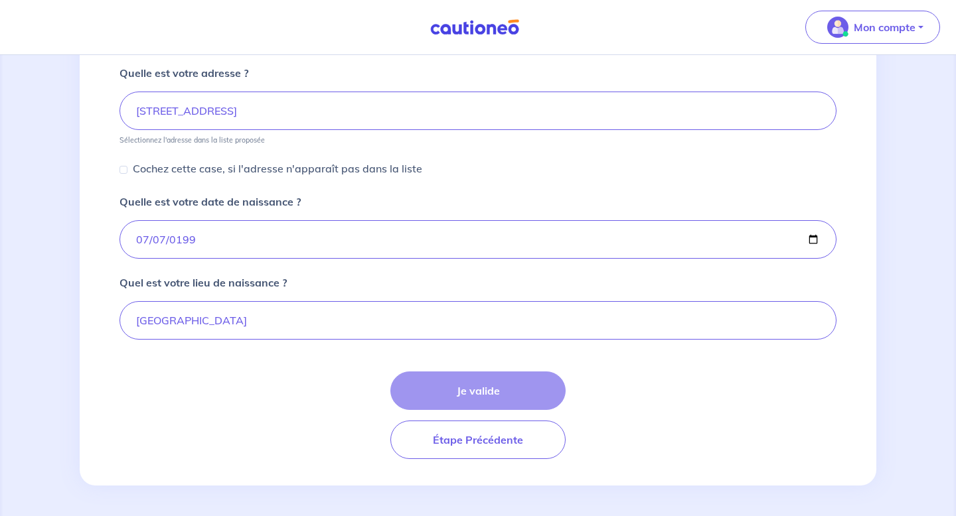
click at [477, 402] on div "Je valide Étape Précédente" at bounding box center [477, 416] width 717 height 88
click at [477, 386] on div "Je valide Étape Précédente" at bounding box center [477, 416] width 717 height 88
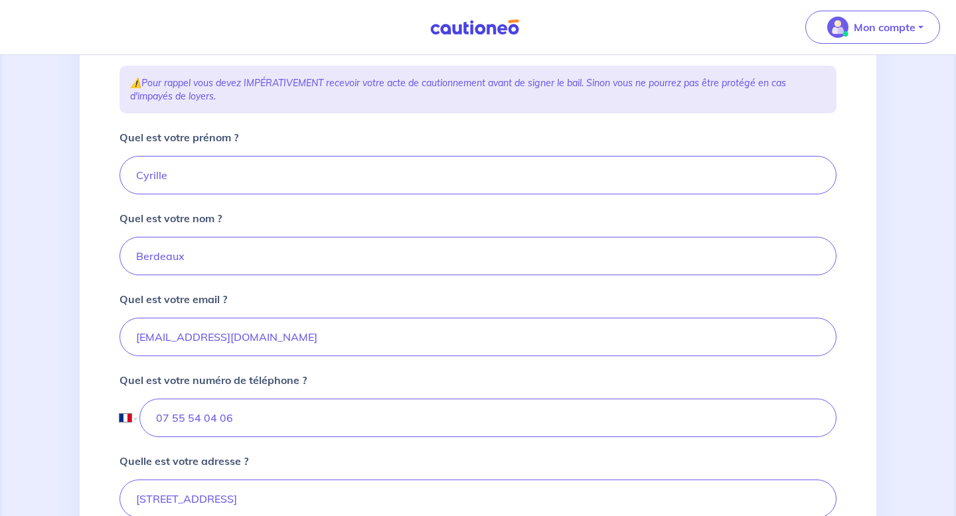
scroll to position [163, 0]
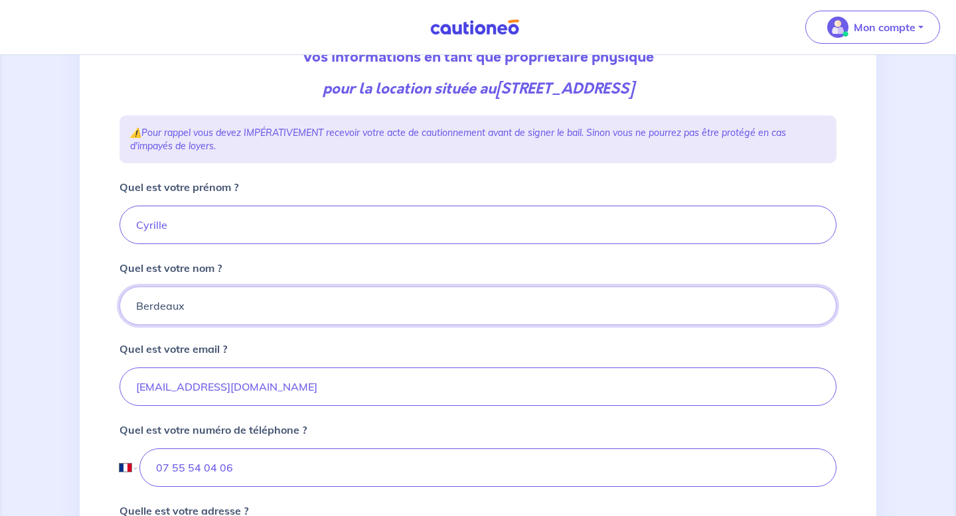
click at [133, 305] on input "Berdeaux" at bounding box center [477, 306] width 717 height 38
click at [305, 396] on input "meryem_khelladi@manda.fr" at bounding box center [477, 387] width 717 height 38
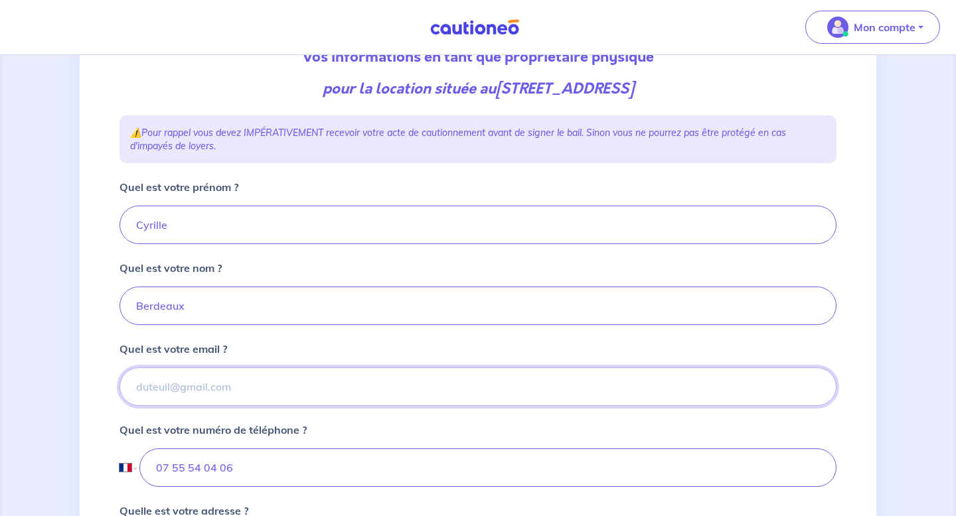
paste input "cyrille.berdeaux@gmail.com"
click at [358, 387] on input "cyrille.berdeaux@gmail.com" at bounding box center [477, 387] width 717 height 38
type input "cyrille.berdeaux@gmail.com"
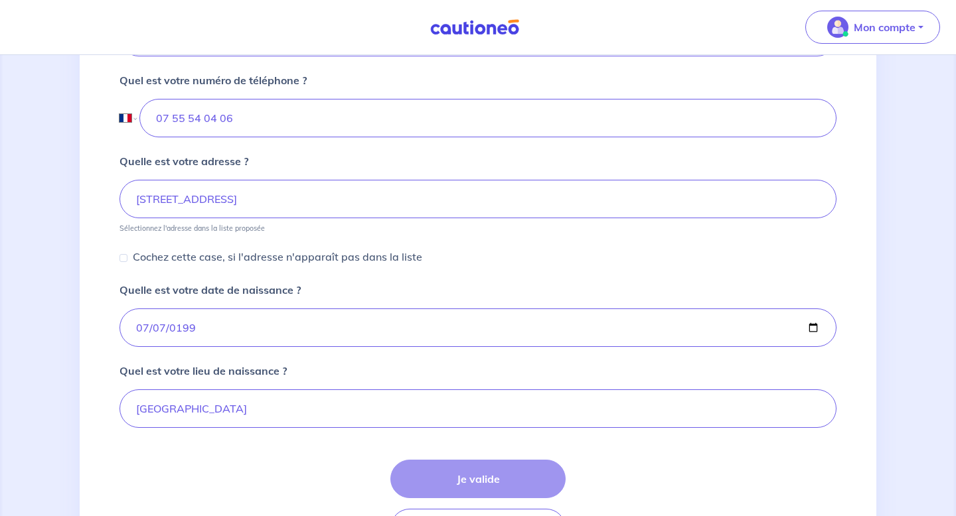
scroll to position [582, 0]
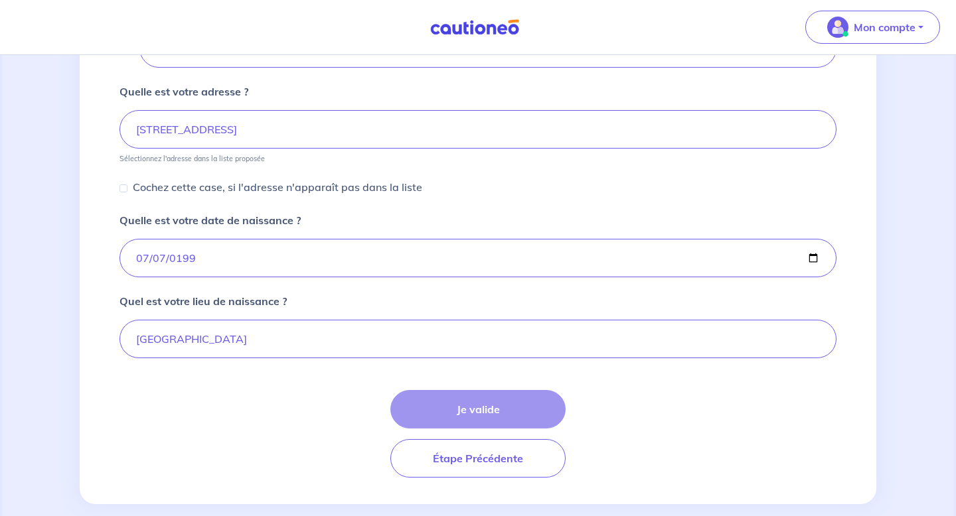
click at [496, 409] on div "Je valide Étape Précédente" at bounding box center [477, 434] width 717 height 88
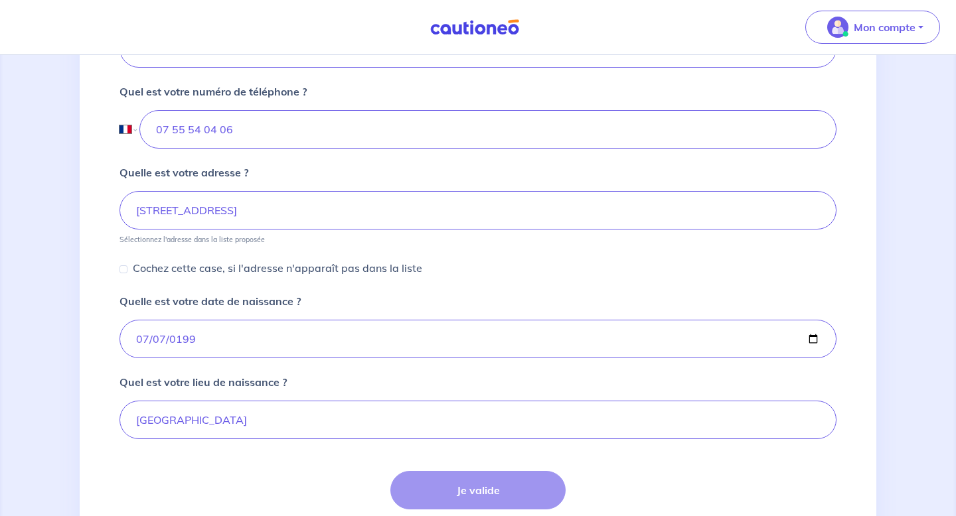
scroll to position [602, 0]
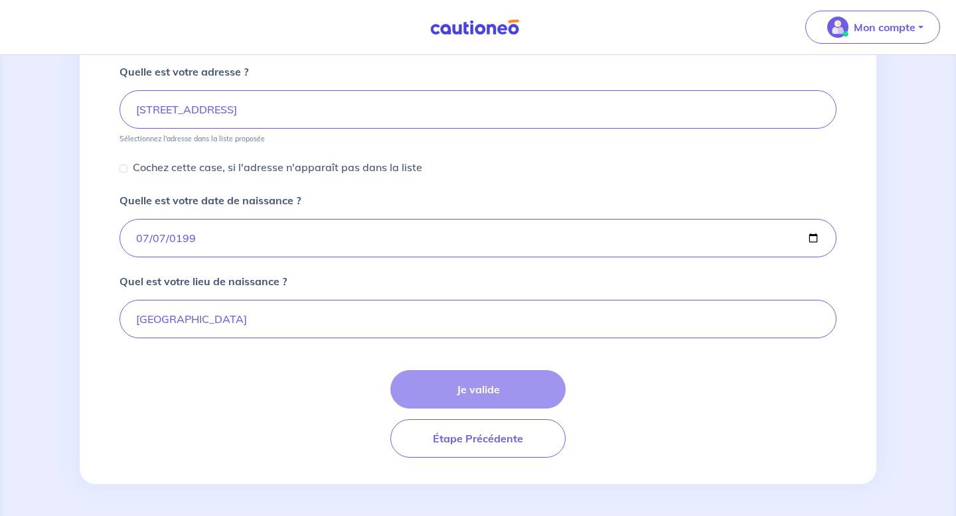
click at [449, 406] on div "Je valide Étape Précédente" at bounding box center [477, 414] width 717 height 88
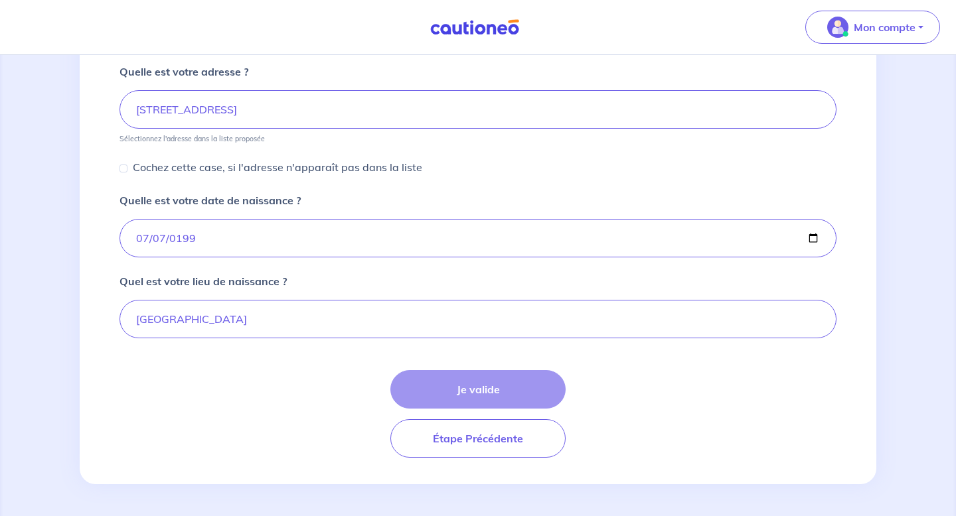
click at [449, 406] on div "Je valide Étape Précédente" at bounding box center [477, 414] width 717 height 88
click at [455, 395] on div "Je valide Étape Précédente" at bounding box center [477, 414] width 717 height 88
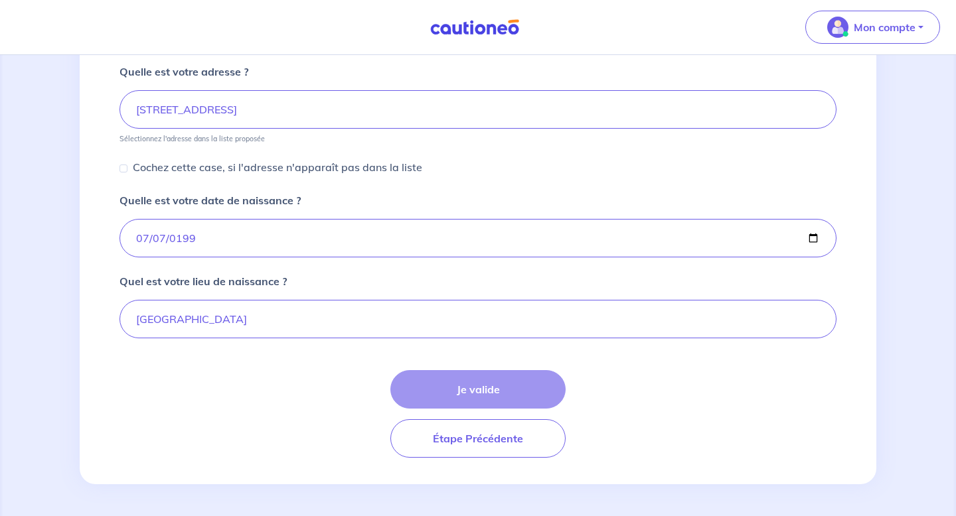
click at [455, 395] on div "Je valide Étape Précédente" at bounding box center [477, 414] width 717 height 88
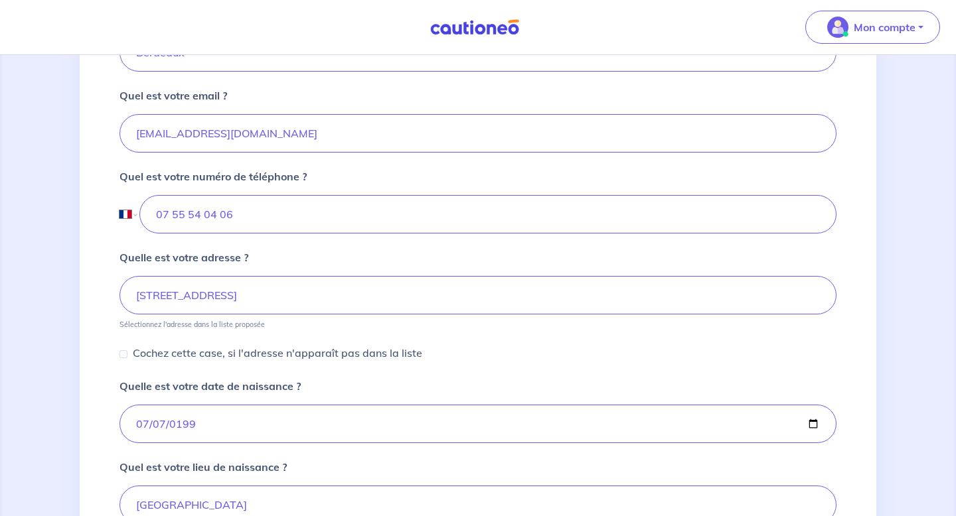
scroll to position [420, 0]
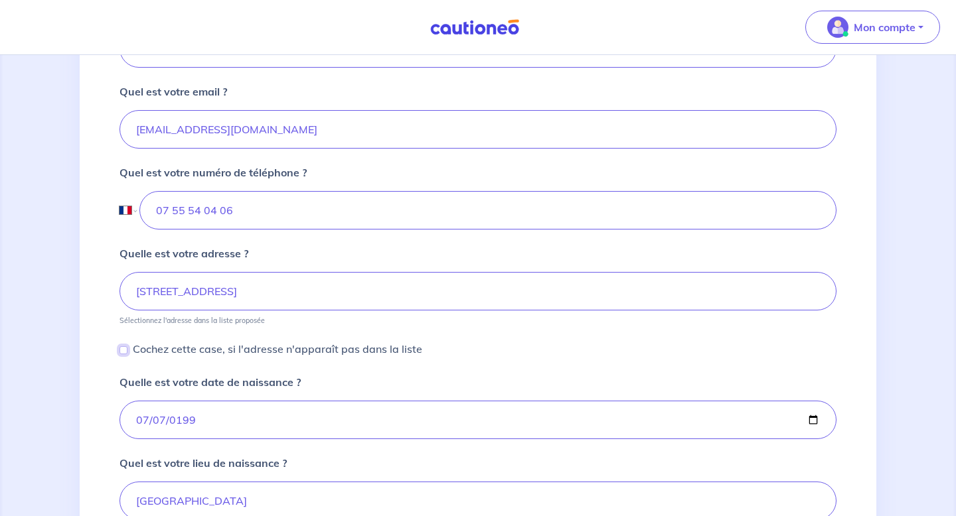
click at [122, 348] on input "Cochez cette case, si l'adresse n'apparaît pas dans la liste" at bounding box center [123, 350] width 8 height 8
checkbox input "true"
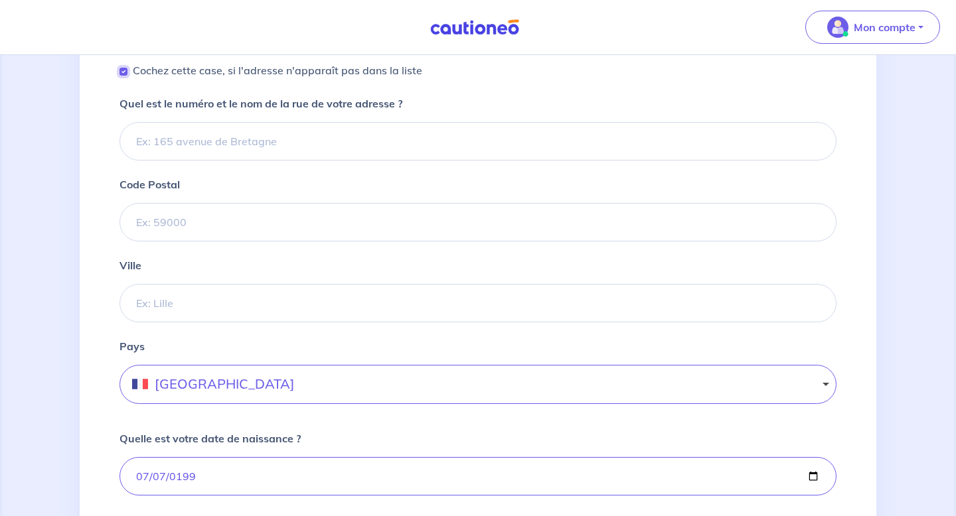
scroll to position [550, 0]
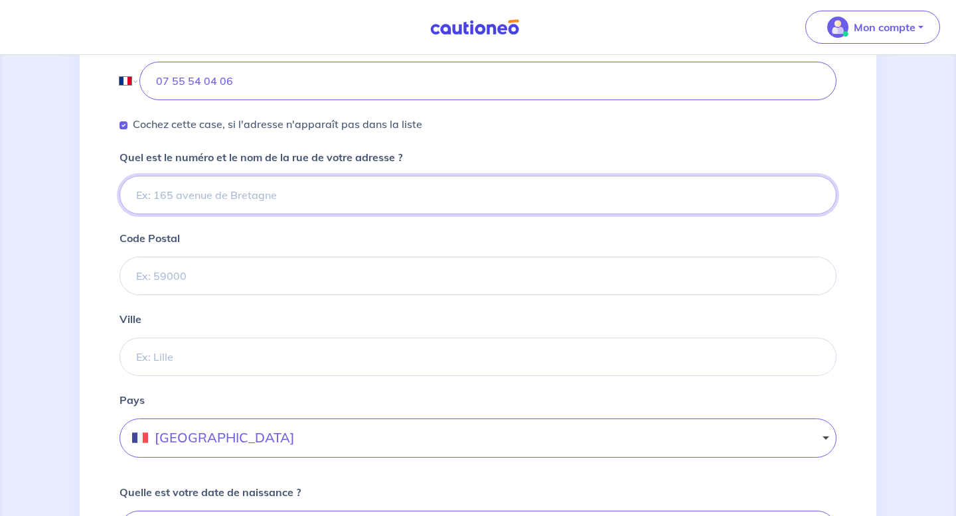
click at [205, 201] on input "Quel est le numéro et le nom de la rue de votre adresse ?" at bounding box center [477, 195] width 717 height 38
paste input "6 Chemin du Bois de Beauvais, 14113, Villerville"
type input "6 Chemin du Bois de Beauvais, 14113, Villerville"
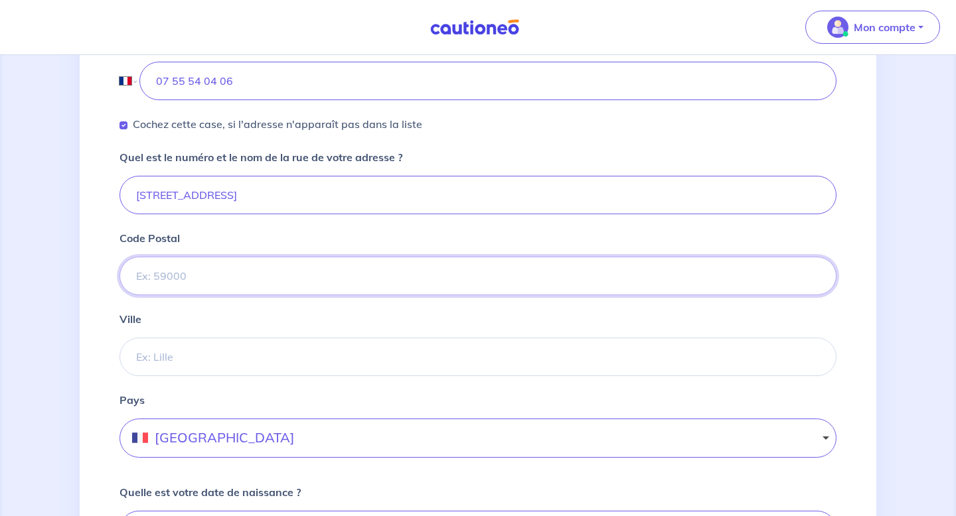
click at [183, 295] on body "Mon compte Me déconnecter 2 3 4 Informations location Informations propriétaire…" at bounding box center [478, 129] width 956 height 1358
type input "14113"
click at [208, 366] on input "Ville" at bounding box center [477, 357] width 717 height 38
type input "Villerville"
drag, startPoint x: 393, startPoint y: 195, endPoint x: 290, endPoint y: 195, distance: 102.9
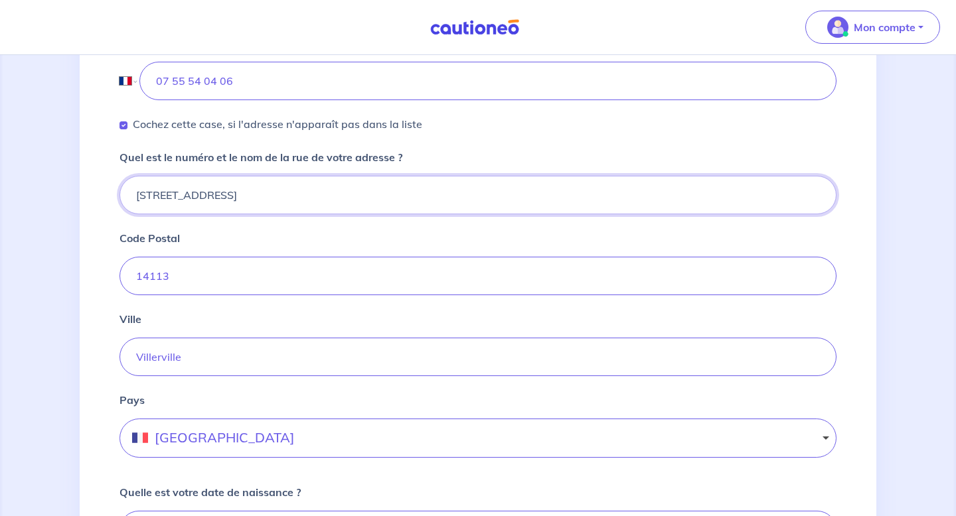
click at [290, 195] on input "6 Chemin du Bois de Beauvais, 14113, Villerville" at bounding box center [477, 195] width 717 height 38
type input "6 Chemin du Bois de Beauvais"
click at [406, 290] on input "14113" at bounding box center [477, 276] width 717 height 38
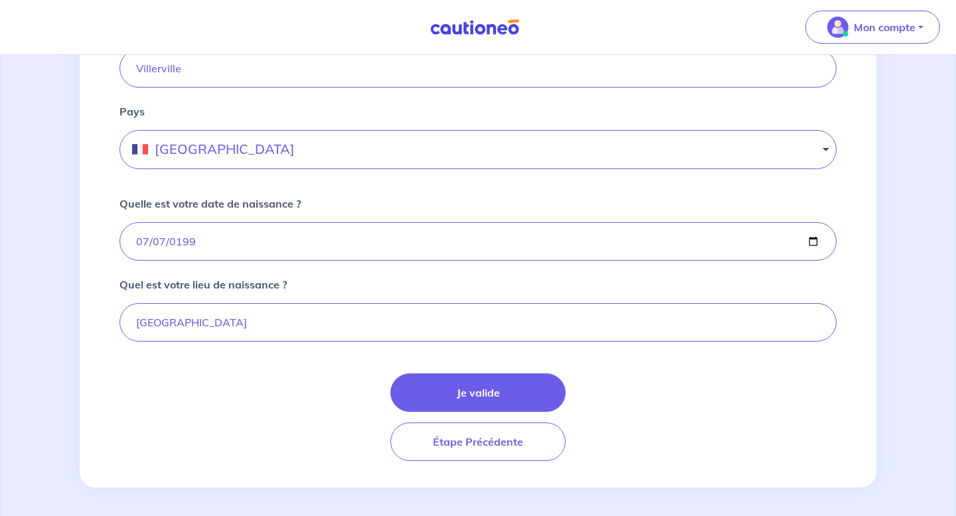
scroll to position [841, 0]
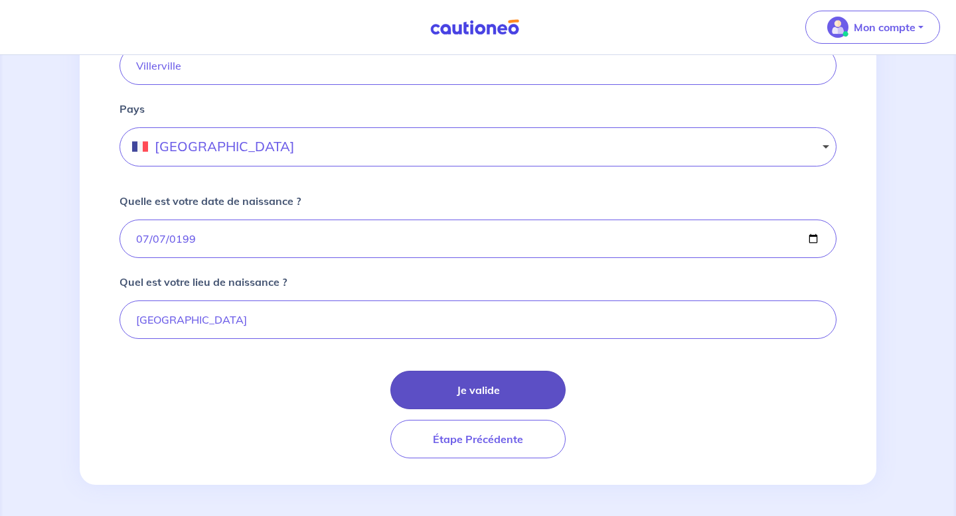
click at [487, 391] on button "Je valide" at bounding box center [477, 390] width 175 height 38
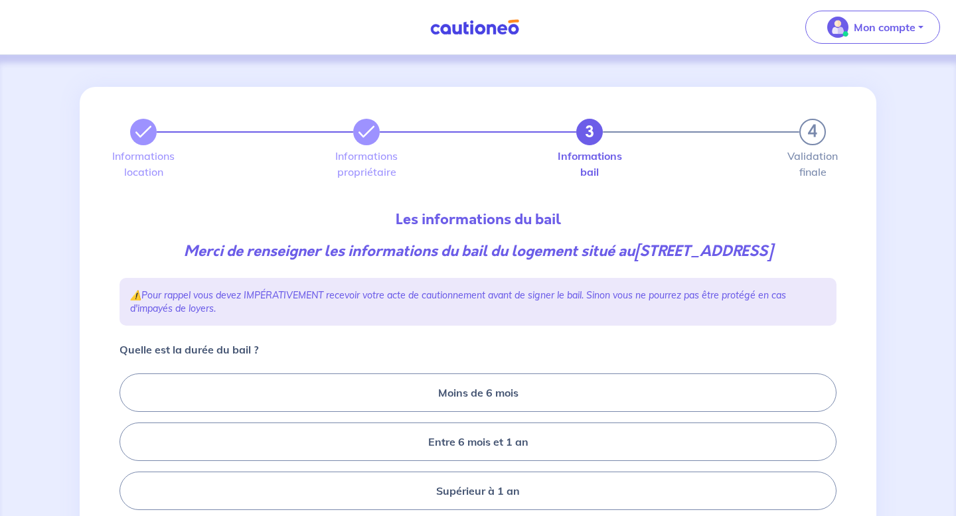
scroll to position [115, 0]
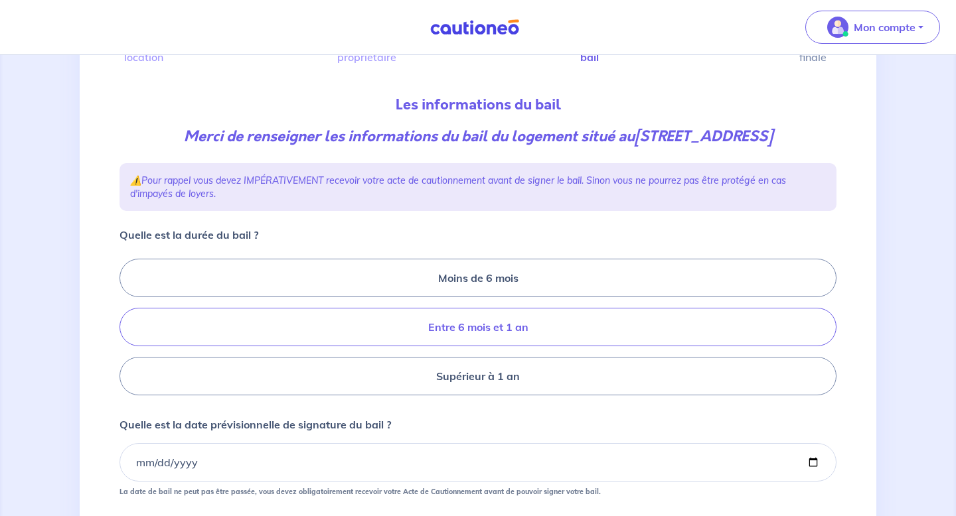
click at [334, 329] on label "Entre 6 mois et 1 an" at bounding box center [477, 327] width 717 height 38
click at [128, 329] on input "Entre 6 mois et 1 an" at bounding box center [123, 327] width 9 height 9
radio input "true"
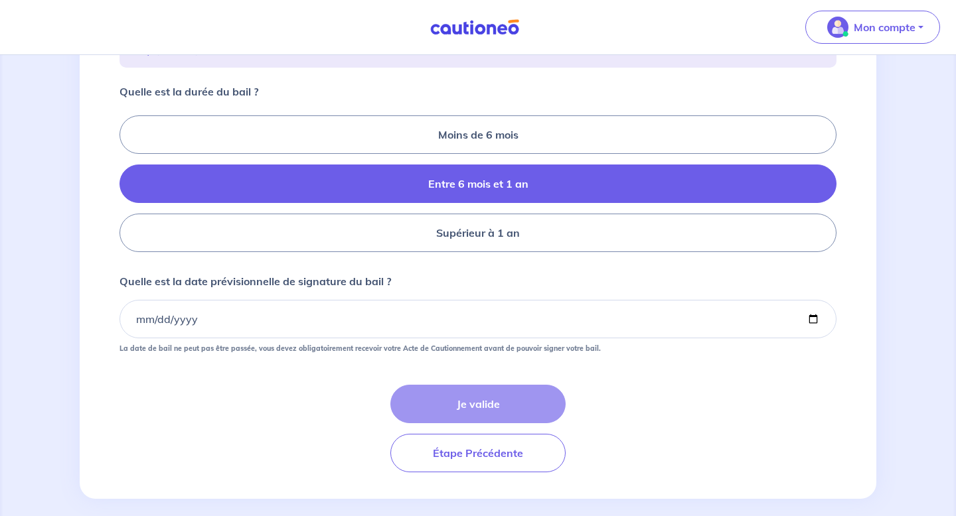
scroll to position [273, 0]
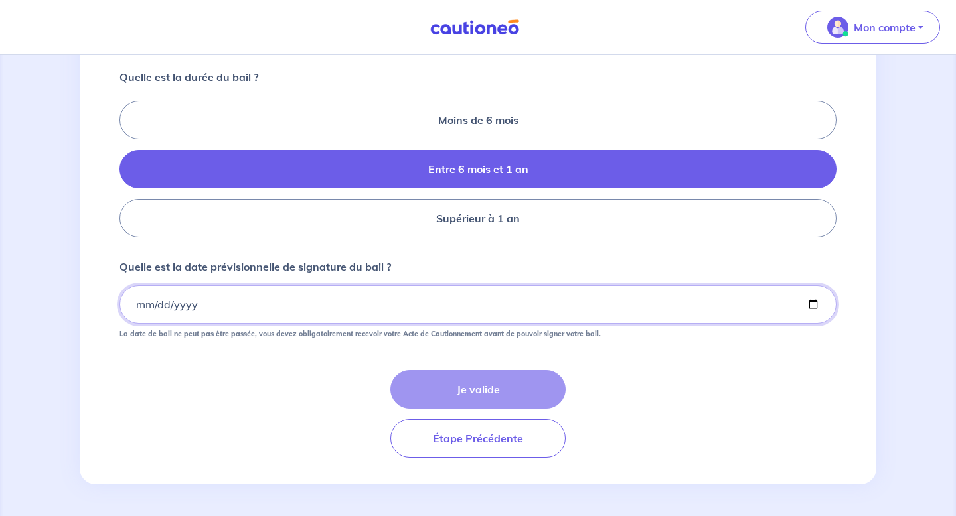
click at [131, 308] on input "Quelle est la date prévisionnelle de signature du bail ?" at bounding box center [477, 304] width 717 height 38
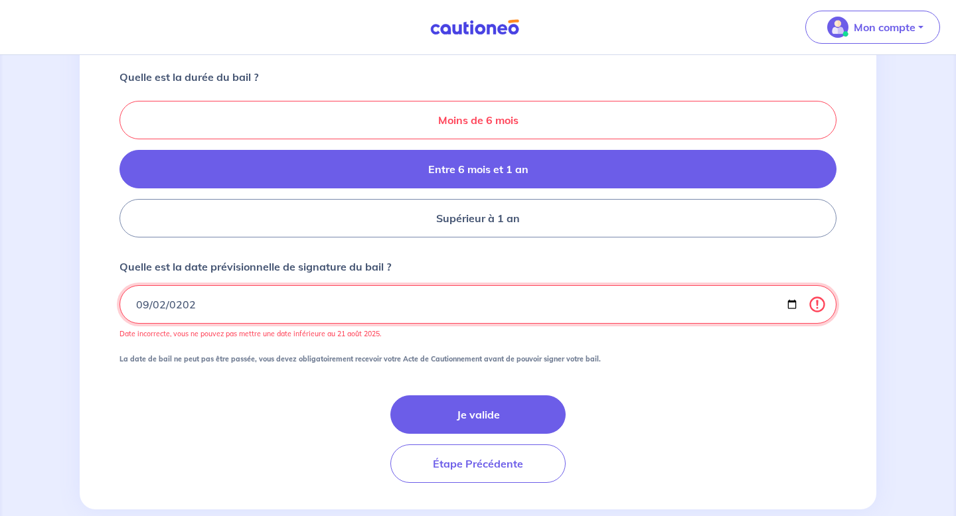
type input "2025-09-02"
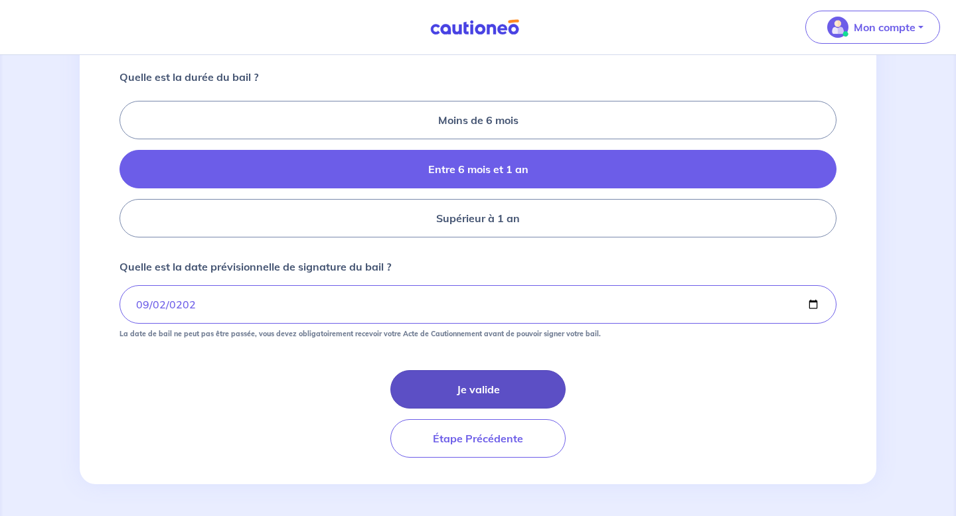
click at [469, 395] on button "Je valide" at bounding box center [477, 389] width 175 height 38
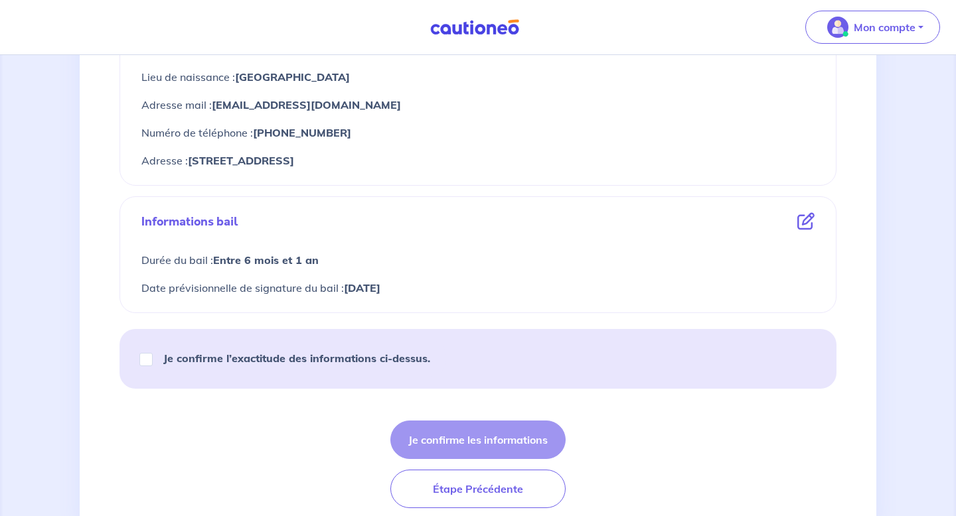
scroll to position [652, 0]
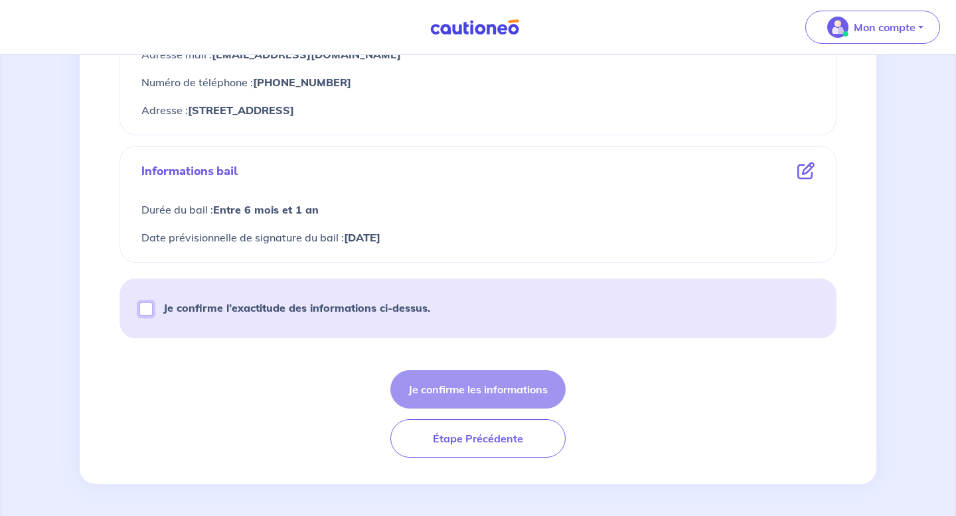
click at [151, 313] on input "Je confirme l’exactitude des informations ci-dessus." at bounding box center [145, 309] width 13 height 13
checkbox input "true"
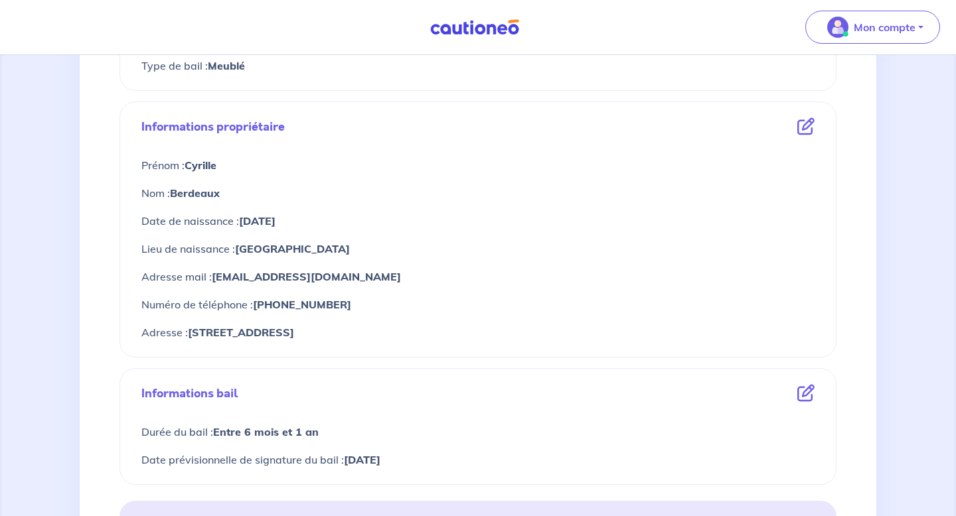
scroll to position [397, 0]
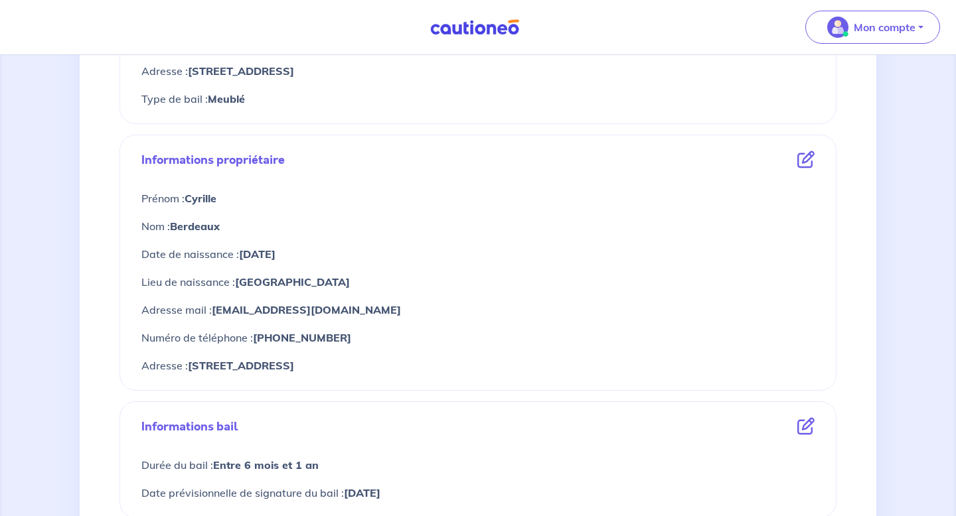
click at [804, 171] on div "Informations propriétaire" at bounding box center [478, 160] width 694 height 28
click at [804, 164] on icon at bounding box center [805, 159] width 17 height 17
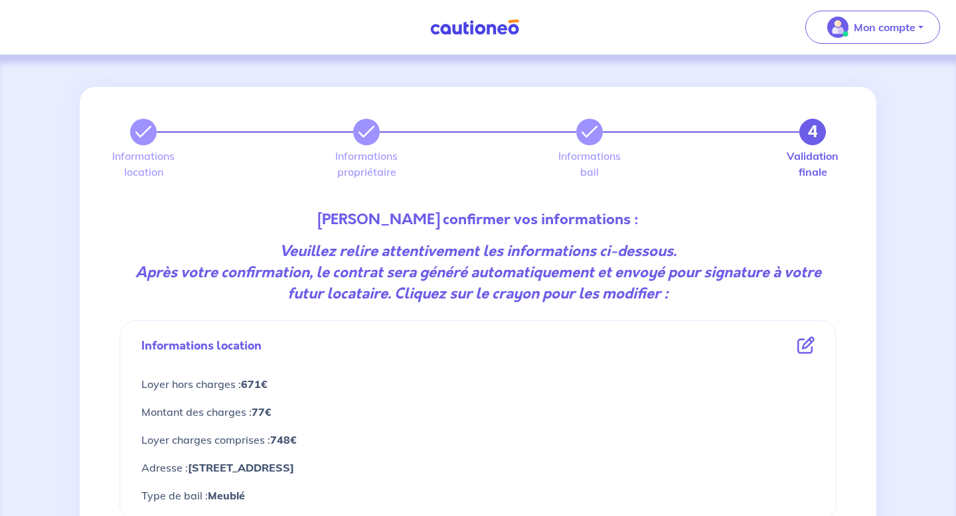
select select "FR"
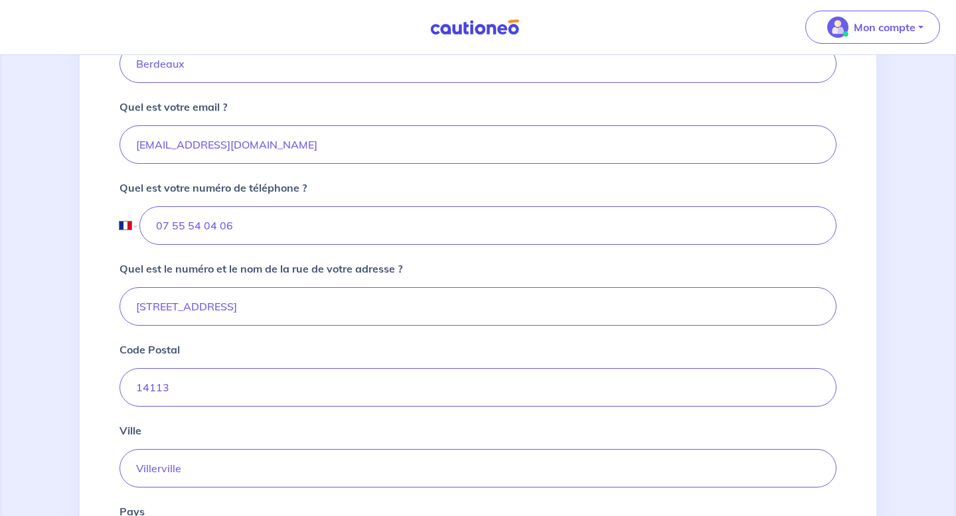
scroll to position [411, 0]
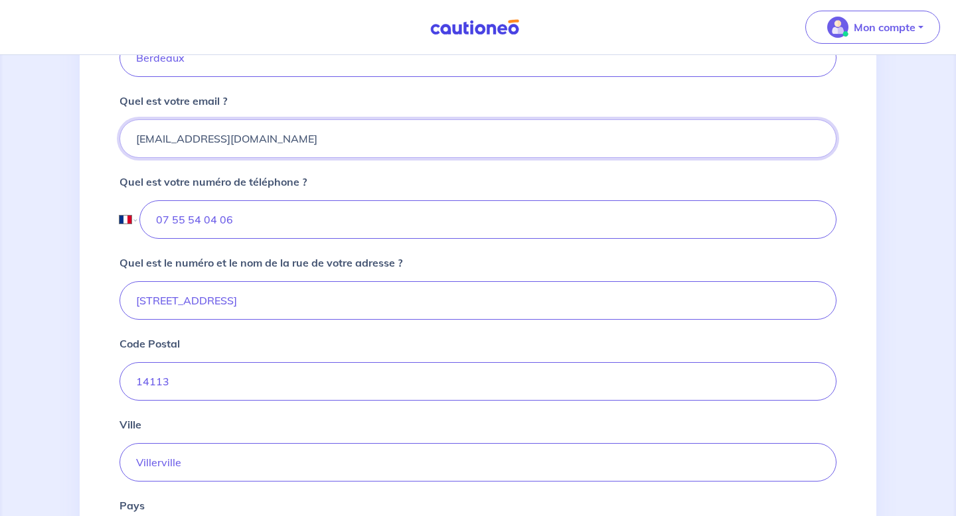
drag, startPoint x: 301, startPoint y: 137, endPoint x: 118, endPoint y: 135, distance: 183.2
click at [118, 135] on div "2 3 4 Informations location Informations propriétaire Informations bail Validat…" at bounding box center [478, 273] width 733 height 1195
type input "meryem_khelladi@manda.fr"
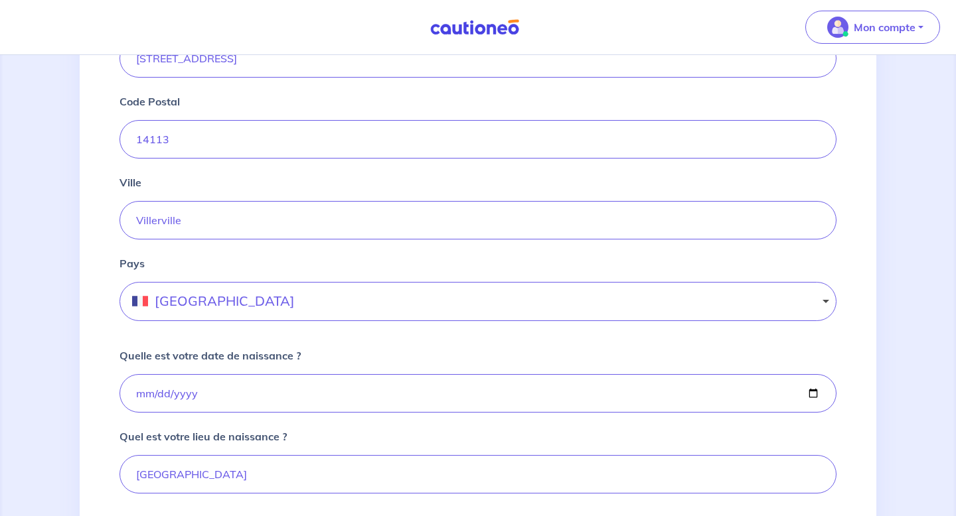
scroll to position [808, 0]
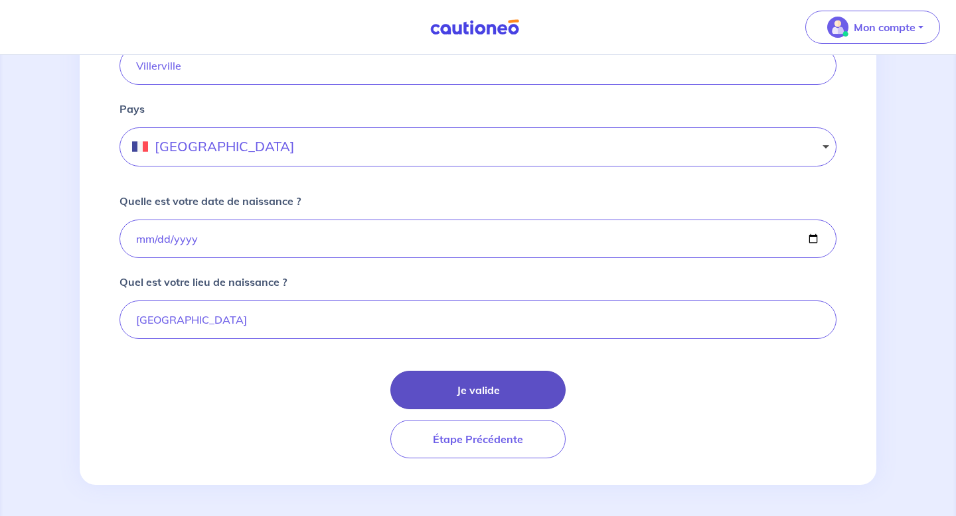
click at [469, 384] on button "Je valide" at bounding box center [477, 390] width 175 height 38
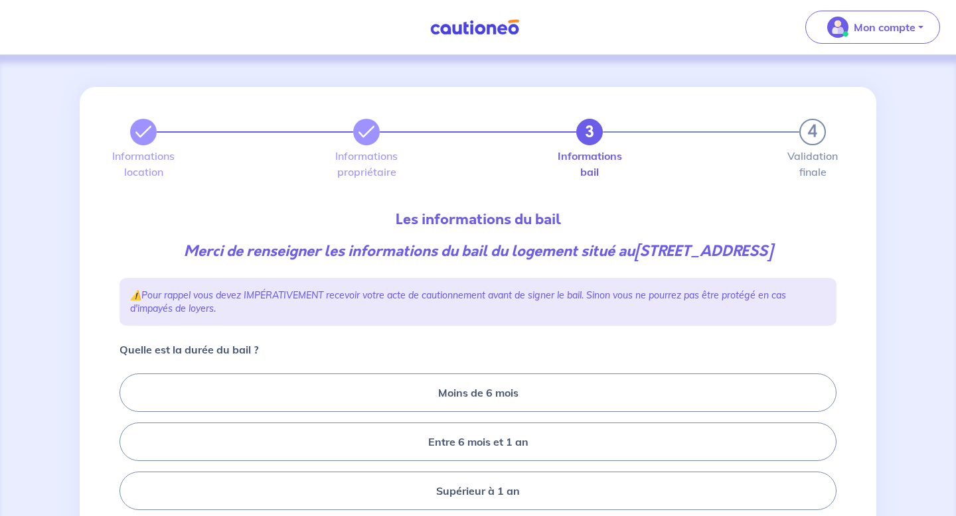
scroll to position [84, 0]
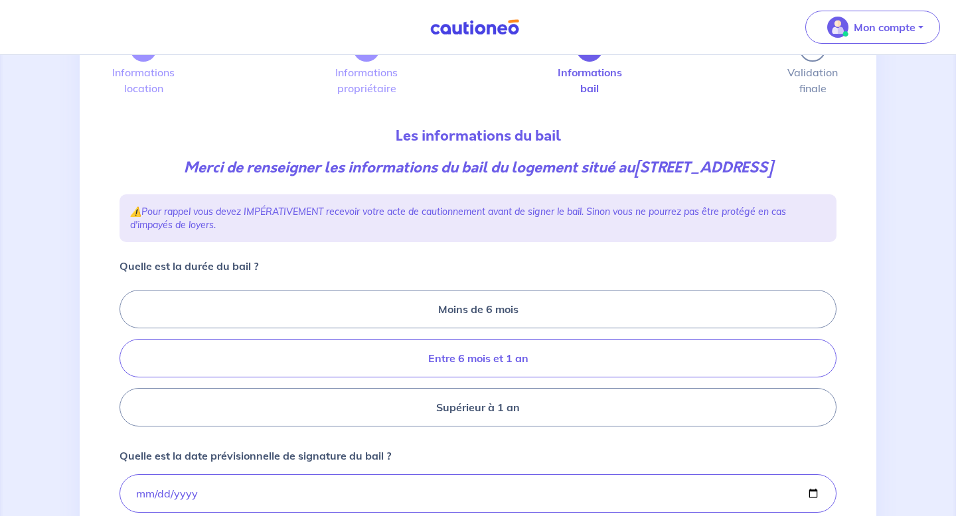
click at [428, 358] on label "Entre 6 mois et 1 an" at bounding box center [477, 358] width 717 height 38
click at [128, 358] on input "Entre 6 mois et 1 an" at bounding box center [123, 358] width 9 height 9
radio input "true"
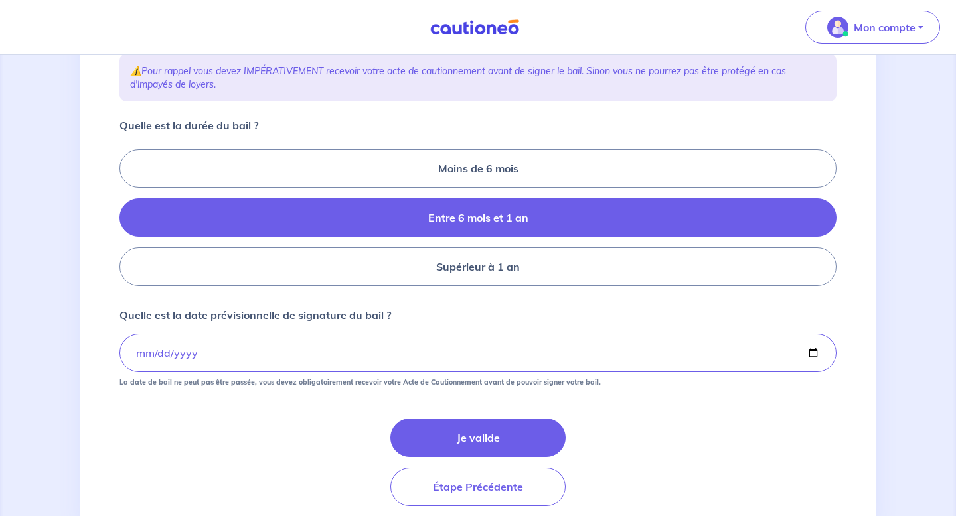
scroll to position [238, 0]
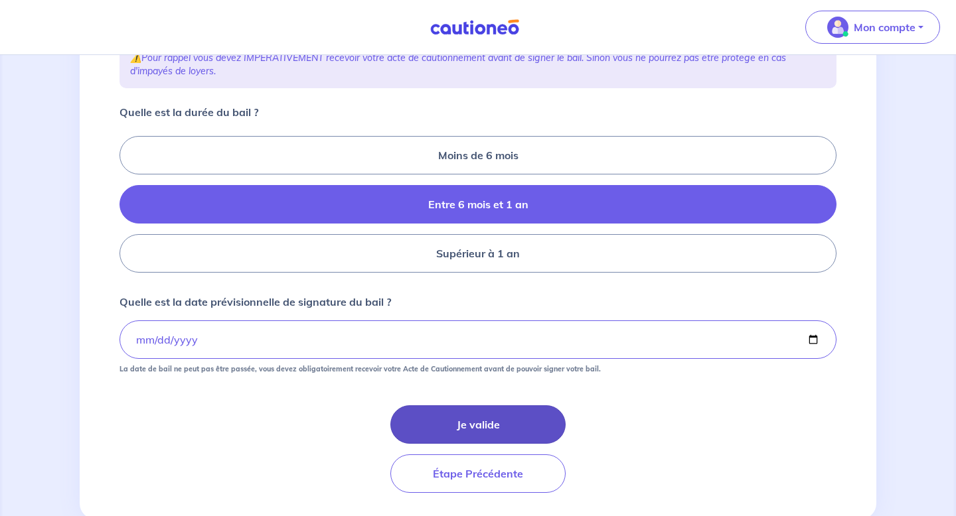
click at [428, 433] on button "Je valide" at bounding box center [477, 425] width 175 height 38
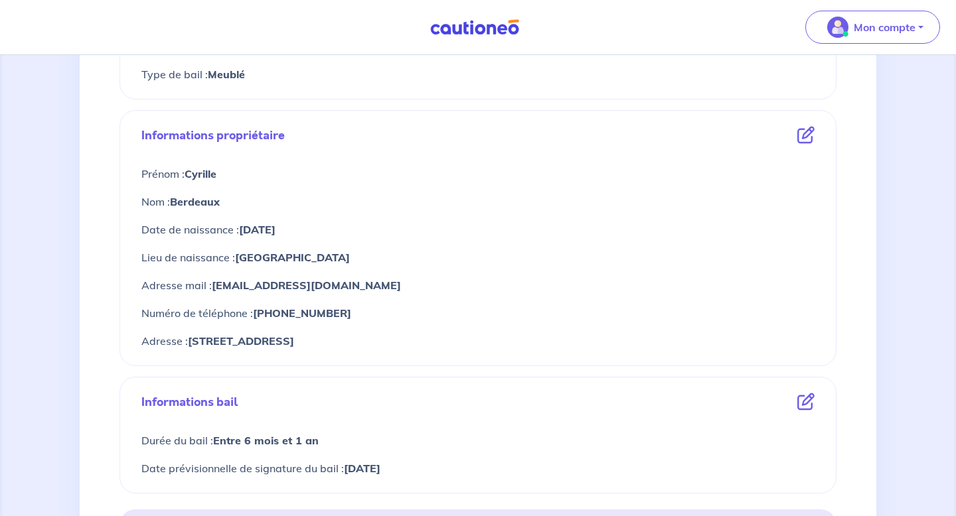
scroll to position [652, 0]
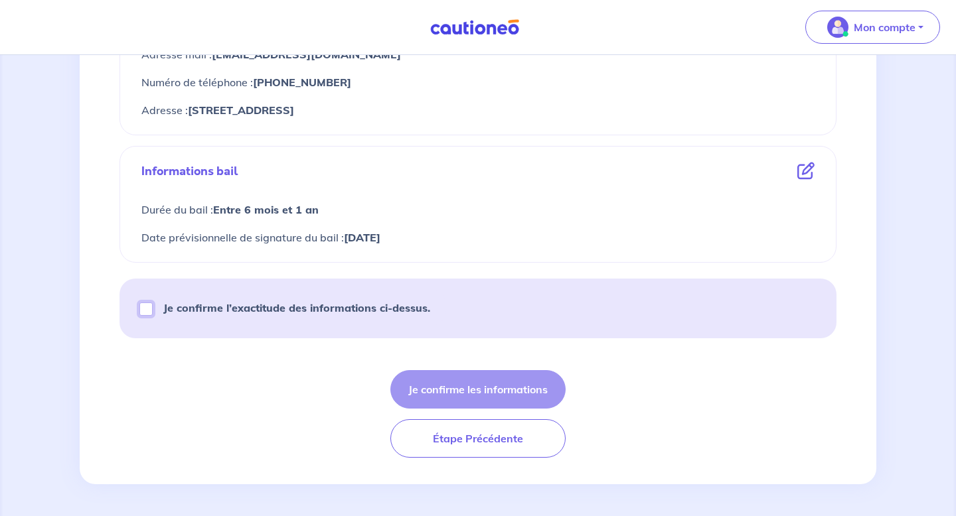
click at [147, 313] on input "Je confirme l’exactitude des informations ci-dessus." at bounding box center [145, 309] width 13 height 13
checkbox input "true"
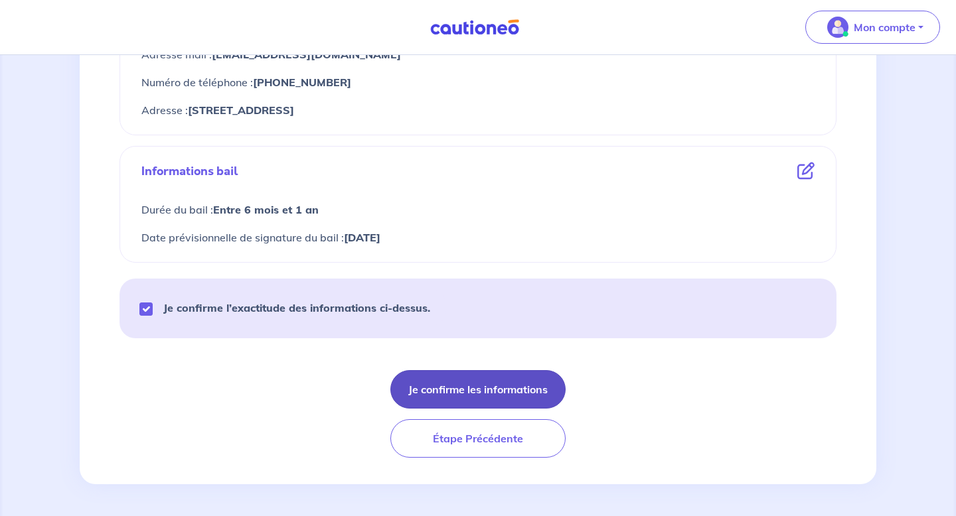
click at [487, 398] on button "Je confirme les informations" at bounding box center [477, 389] width 175 height 38
